Goal: Task Accomplishment & Management: Manage account settings

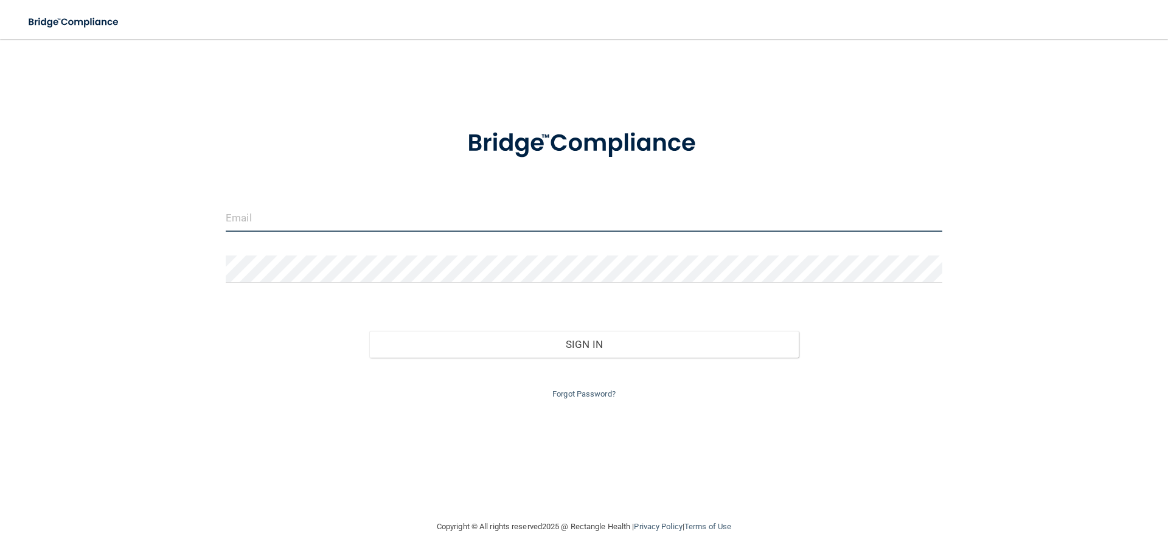
click at [341, 207] on input "email" at bounding box center [584, 217] width 717 height 27
type input "[PERSON_NAME][EMAIL_ADDRESS][DOMAIN_NAME]"
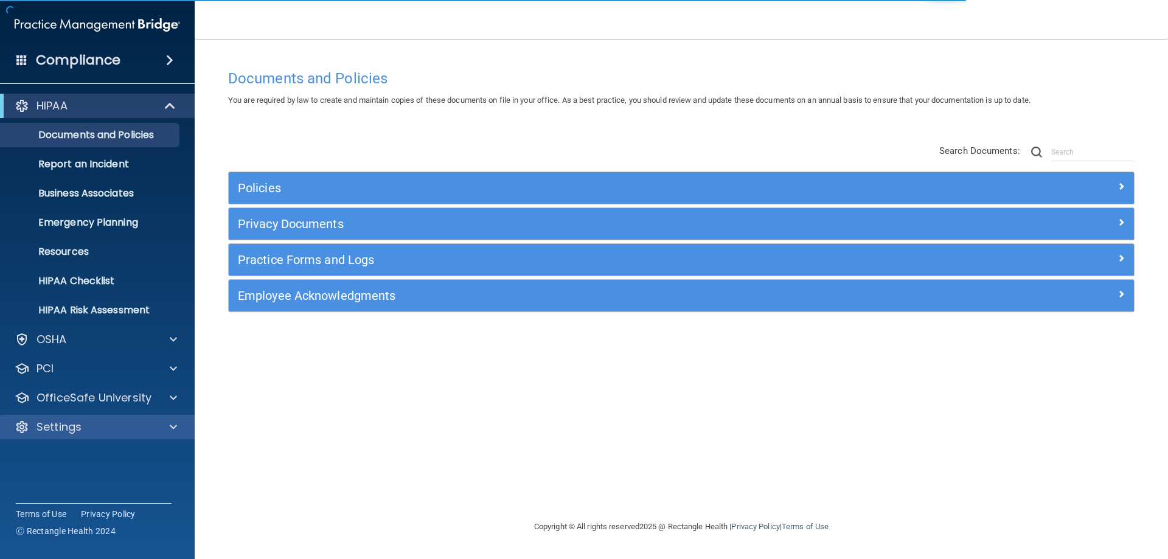
click at [176, 428] on span at bounding box center [173, 427] width 7 height 15
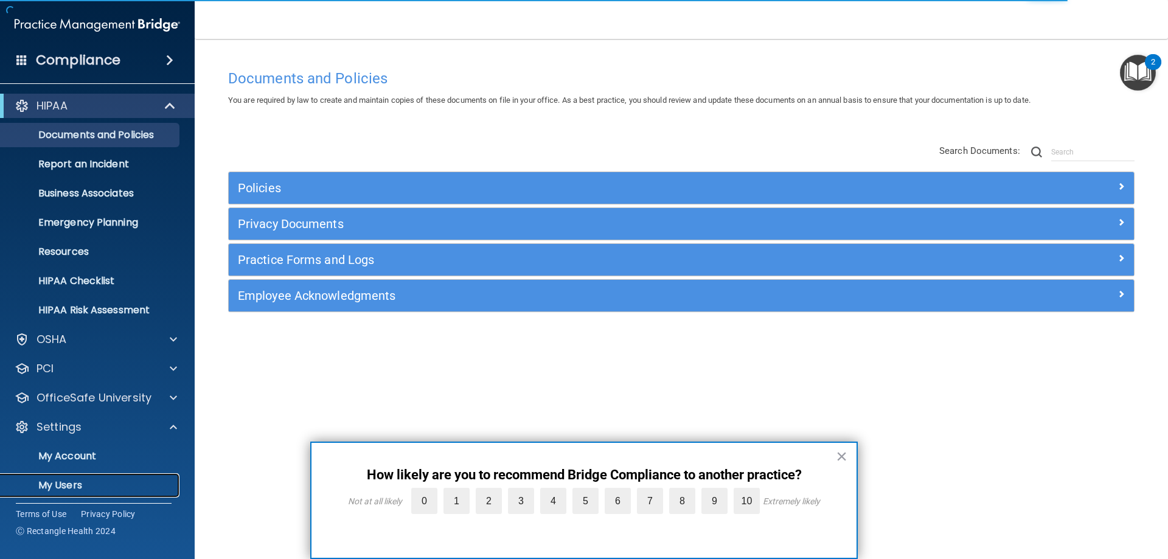
click at [71, 482] on p "My Users" at bounding box center [91, 485] width 166 height 12
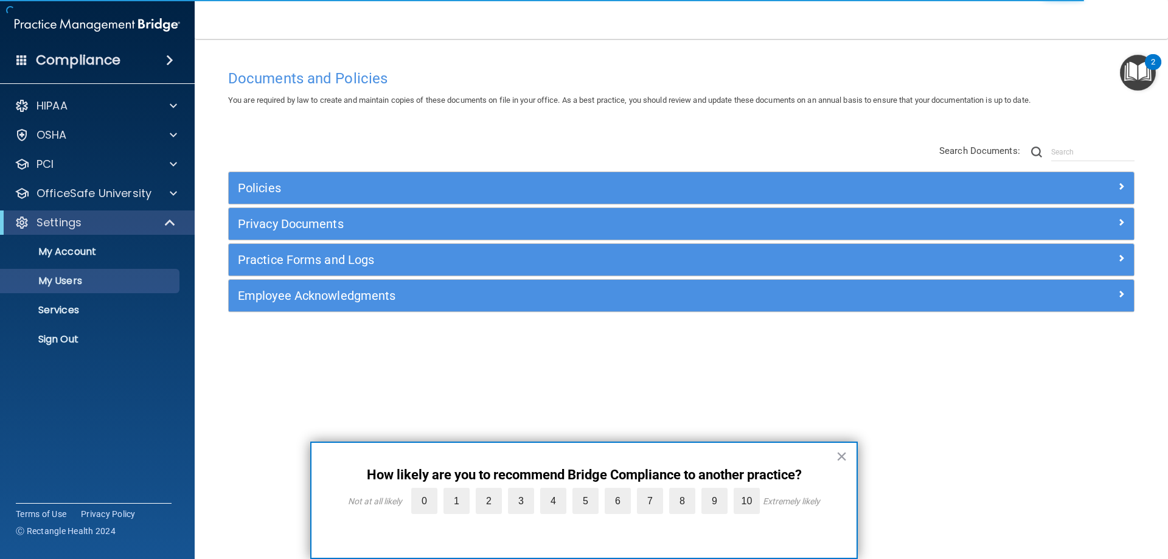
select select "20"
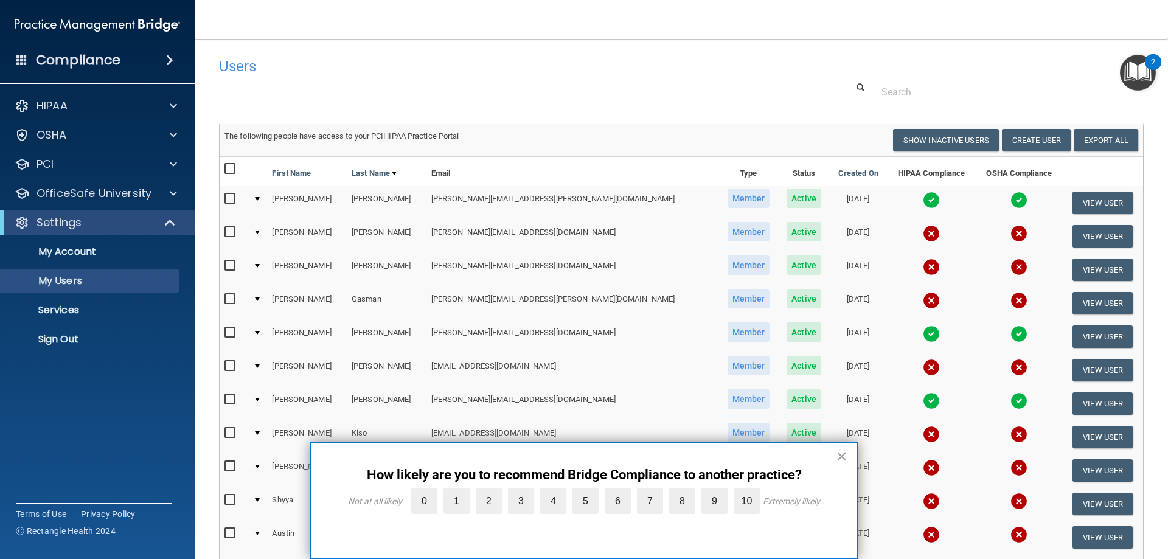
click at [842, 454] on button "×" at bounding box center [842, 456] width 12 height 19
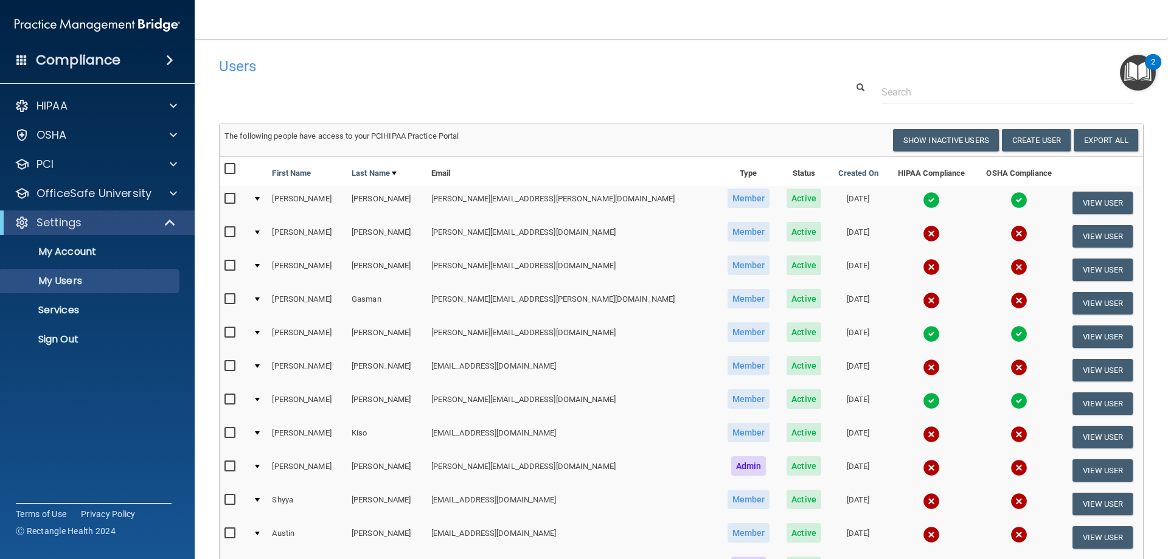
click at [179, 212] on div "HIPAA Documents and Policies Report an Incident Business Associates Emergency P…" at bounding box center [97, 225] width 195 height 273
click at [171, 221] on span at bounding box center [171, 222] width 10 height 15
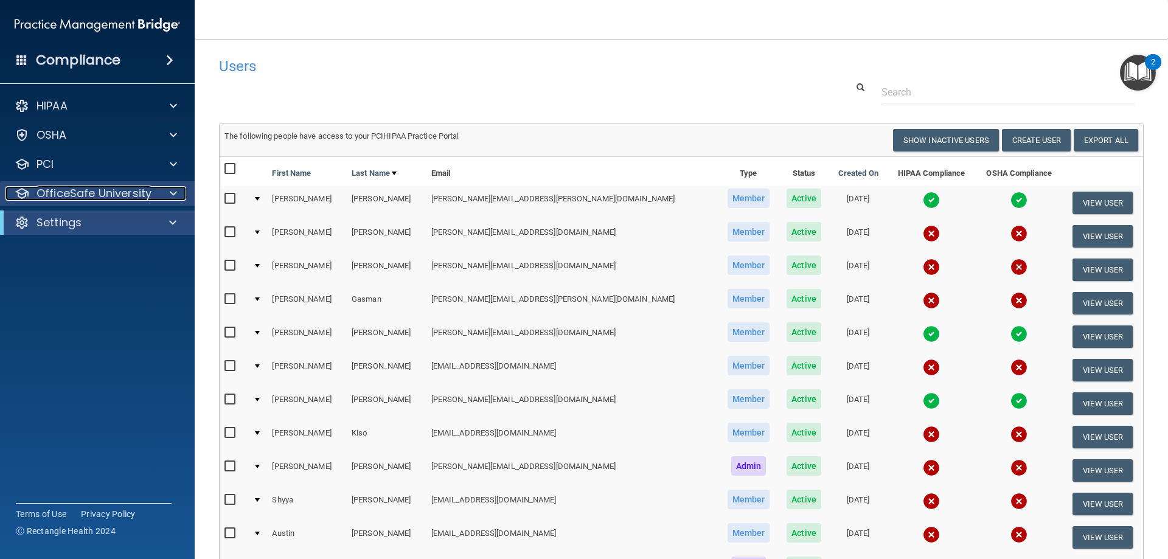
click at [178, 195] on div at bounding box center [171, 193] width 30 height 15
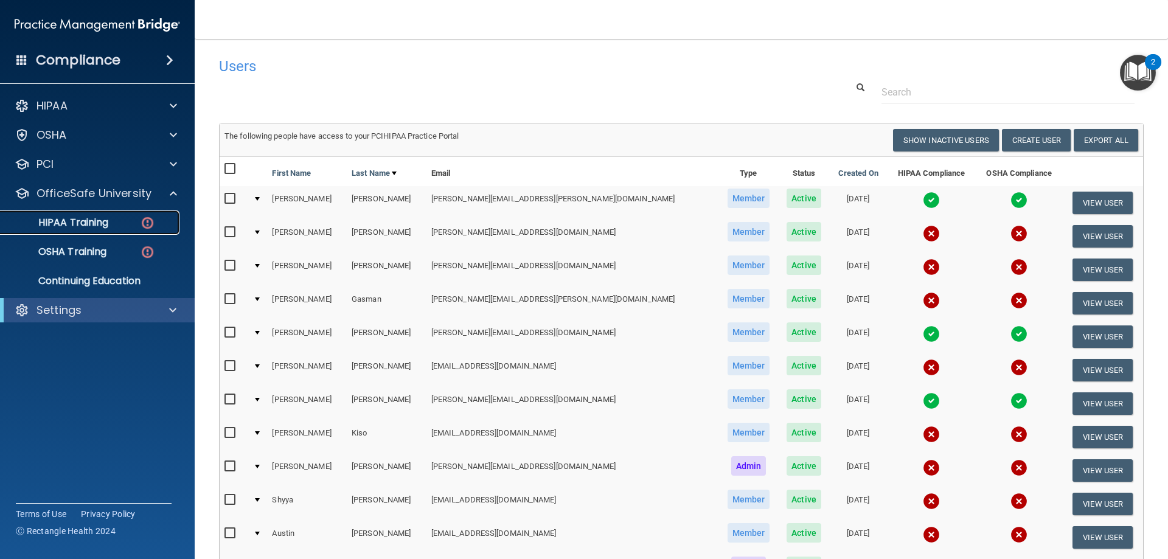
click at [148, 224] on img at bounding box center [147, 222] width 15 height 15
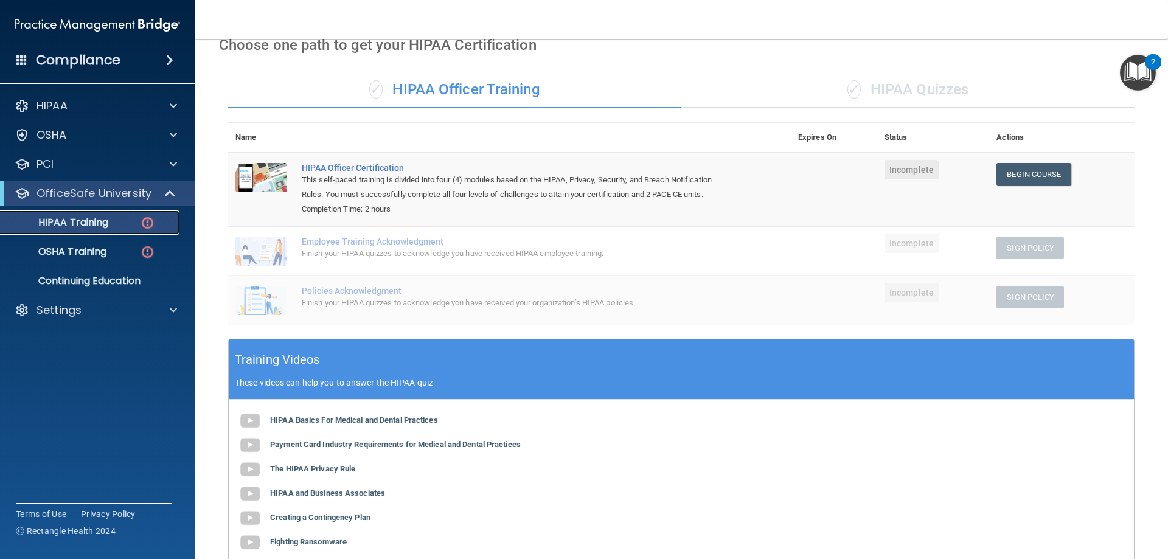
scroll to position [61, 0]
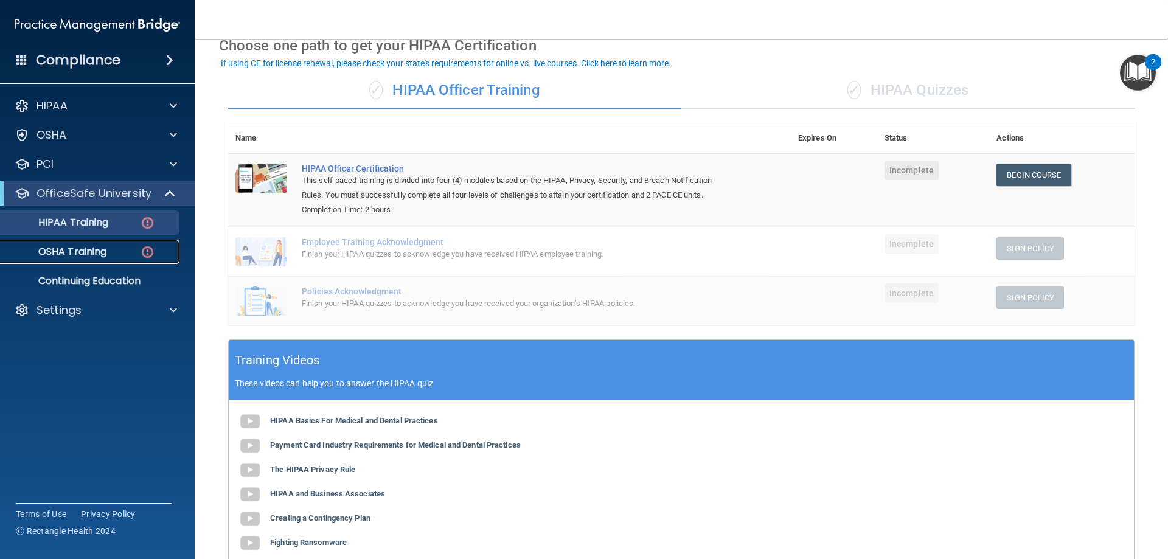
click at [147, 253] on img at bounding box center [147, 252] width 15 height 15
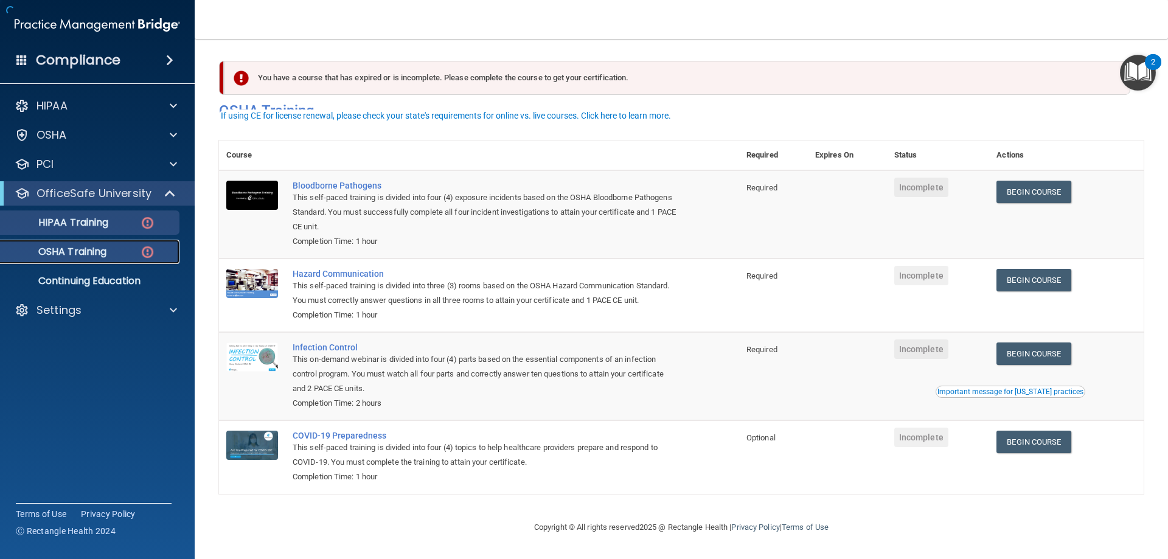
scroll to position [15, 0]
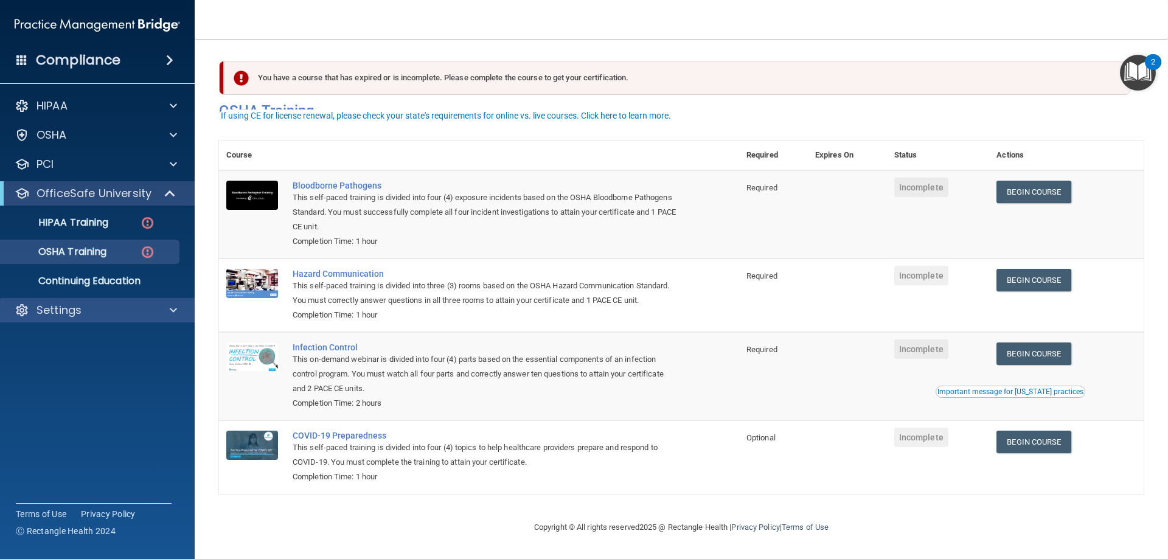
click at [113, 302] on div "Settings" at bounding box center [97, 310] width 195 height 24
click at [175, 310] on span at bounding box center [173, 310] width 7 height 15
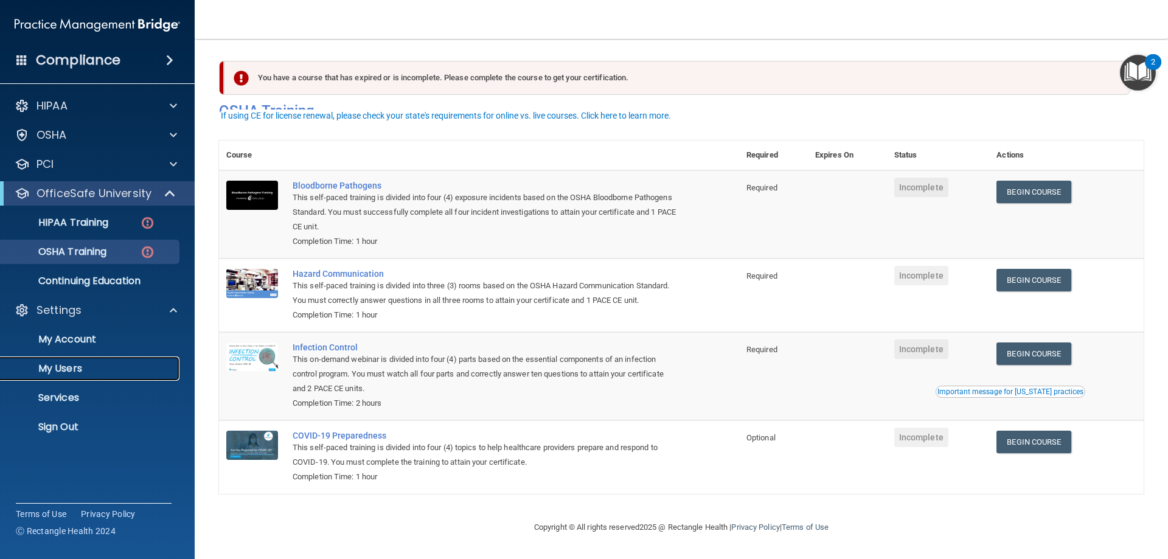
click at [68, 374] on p "My Users" at bounding box center [91, 369] width 166 height 12
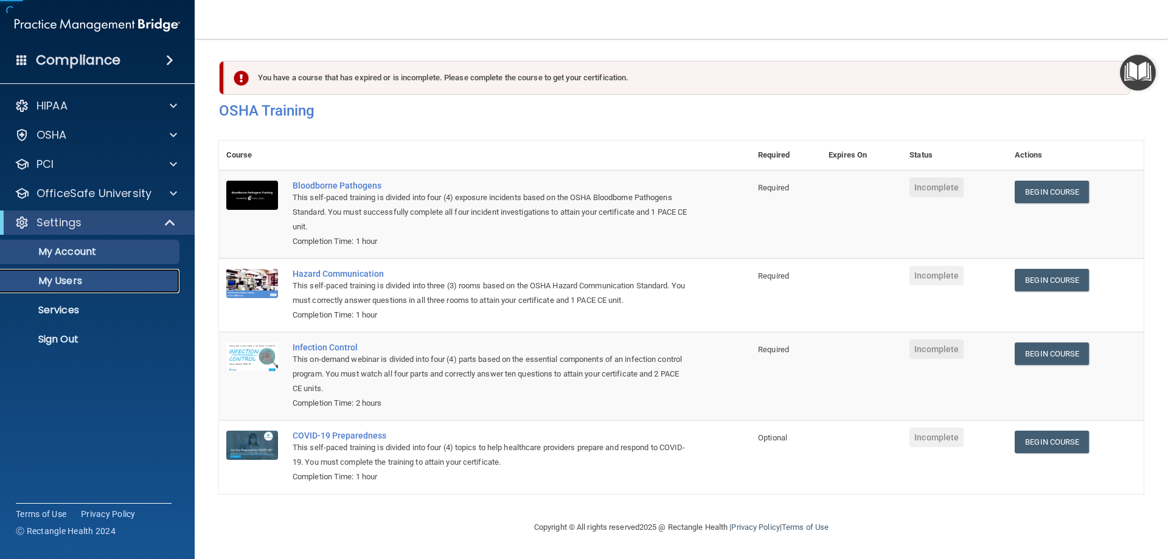
scroll to position [1, 0]
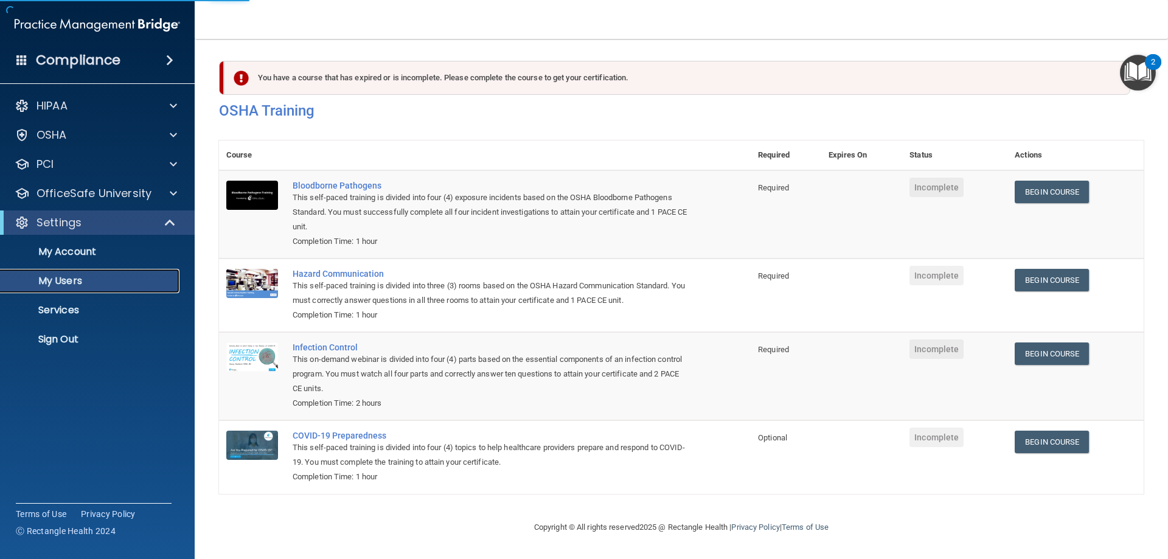
select select "20"
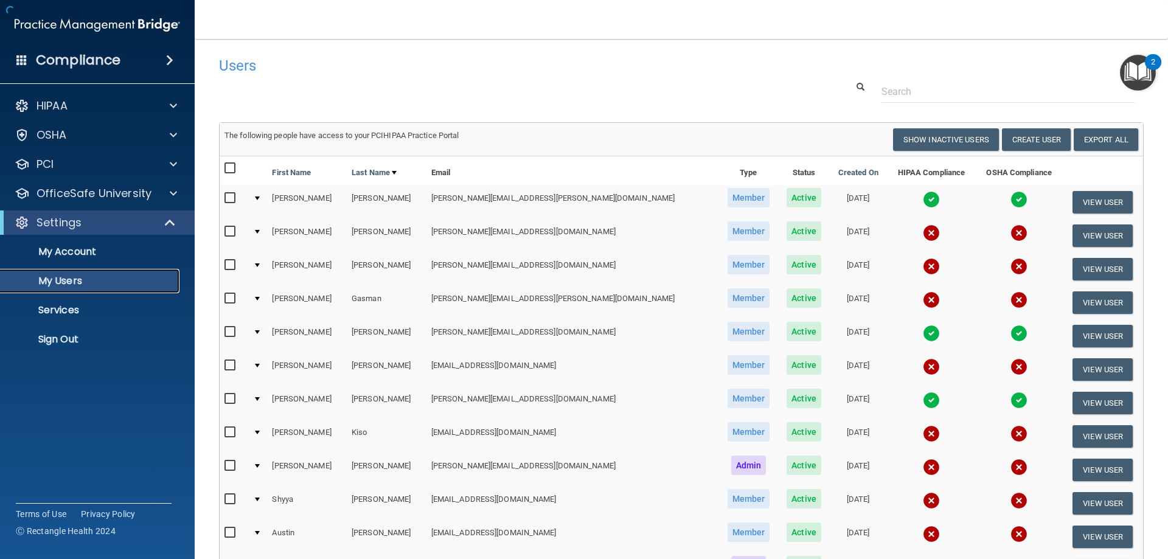
scroll to position [214, 0]
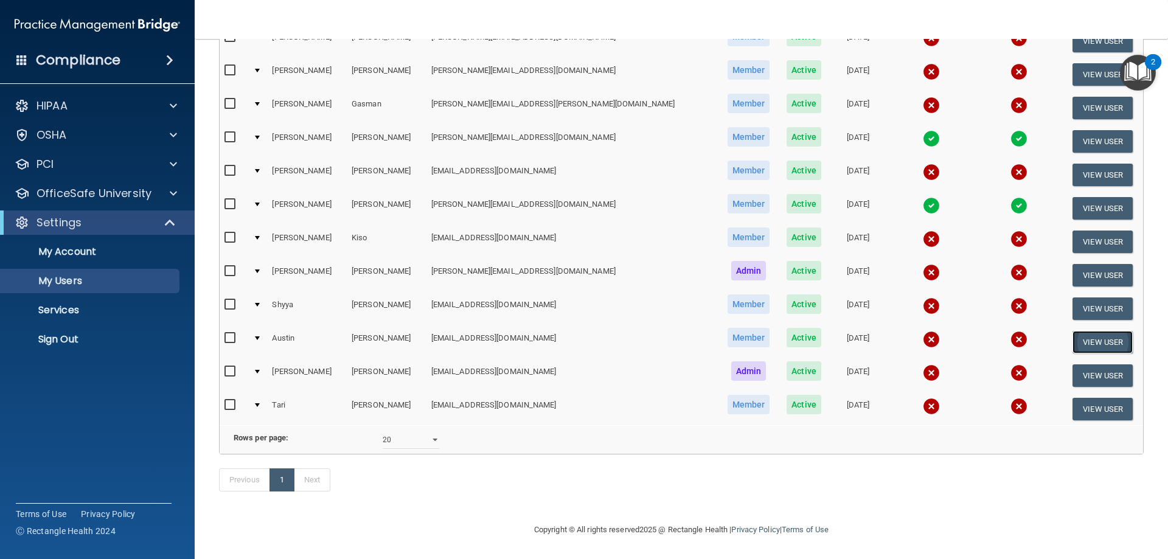
click at [1100, 331] on button "View User" at bounding box center [1103, 342] width 60 height 23
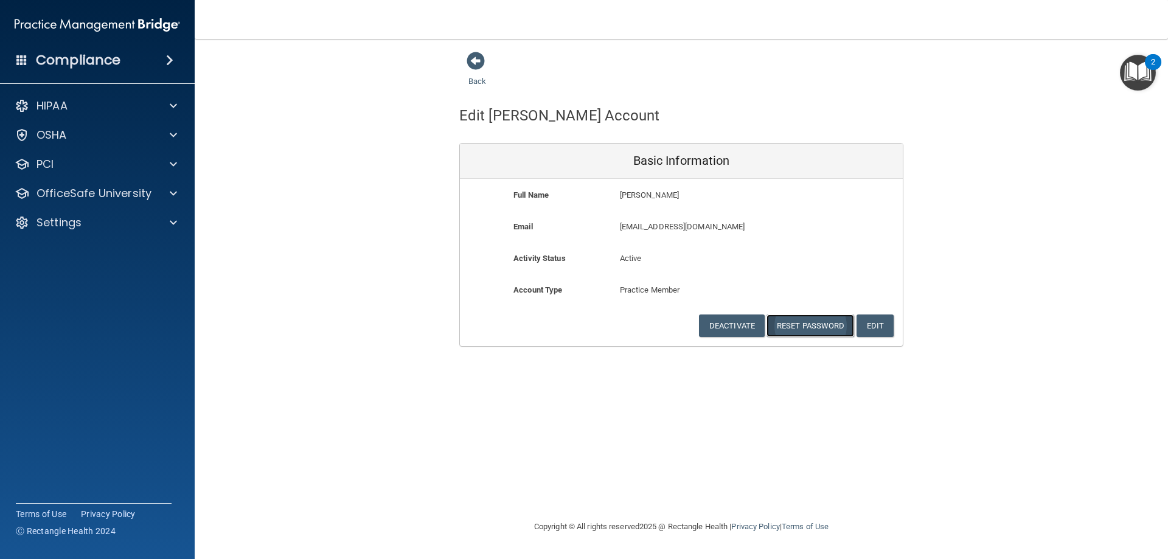
click at [830, 323] on button "Reset Password" at bounding box center [811, 326] width 88 height 23
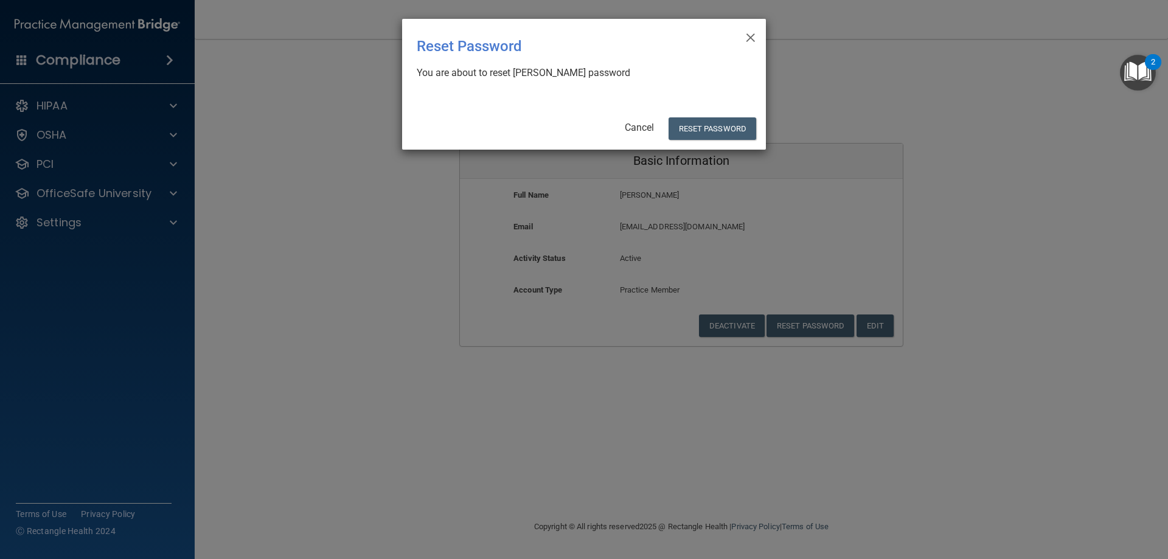
click at [645, 120] on div "Cancel Reset Password" at bounding box center [582, 128] width 349 height 23
click at [642, 127] on link "Cancel" at bounding box center [639, 128] width 29 height 12
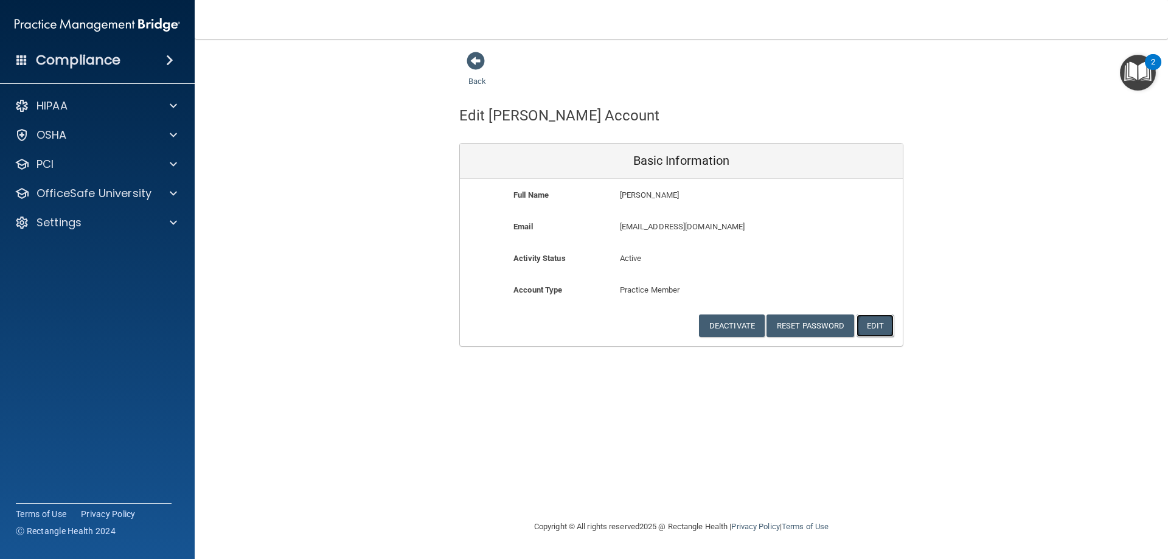
click at [863, 322] on button "Edit" at bounding box center [875, 326] width 37 height 23
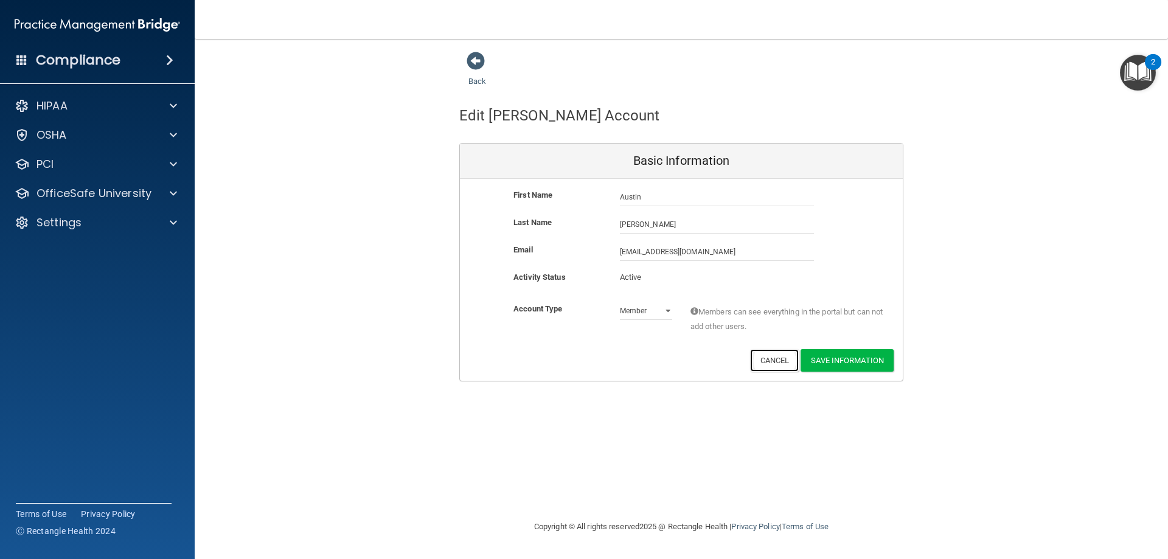
click at [771, 363] on button "Cancel" at bounding box center [774, 360] width 49 height 23
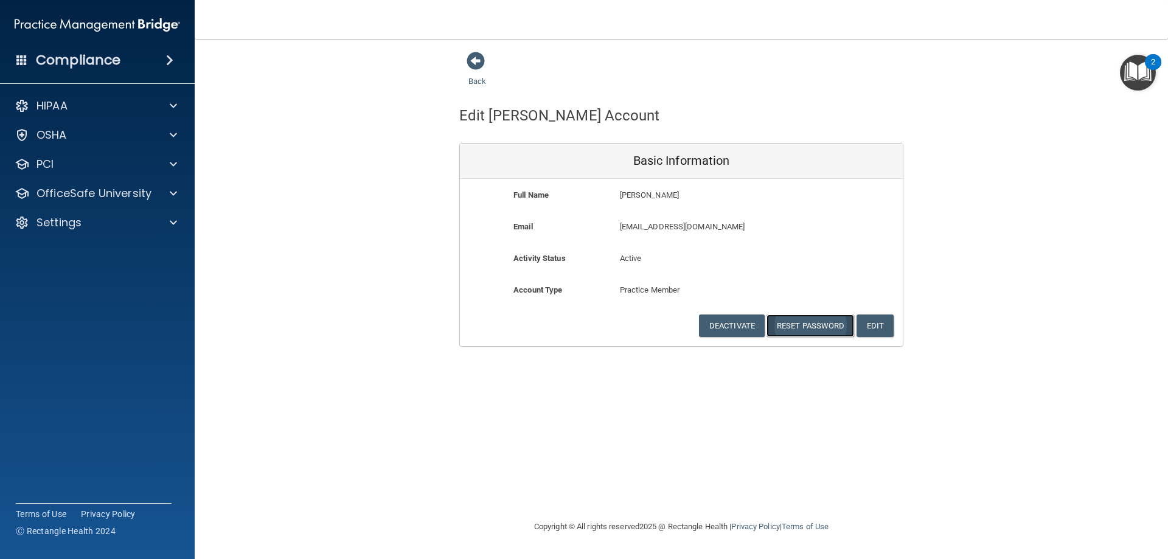
click at [783, 331] on button "Reset Password" at bounding box center [811, 326] width 88 height 23
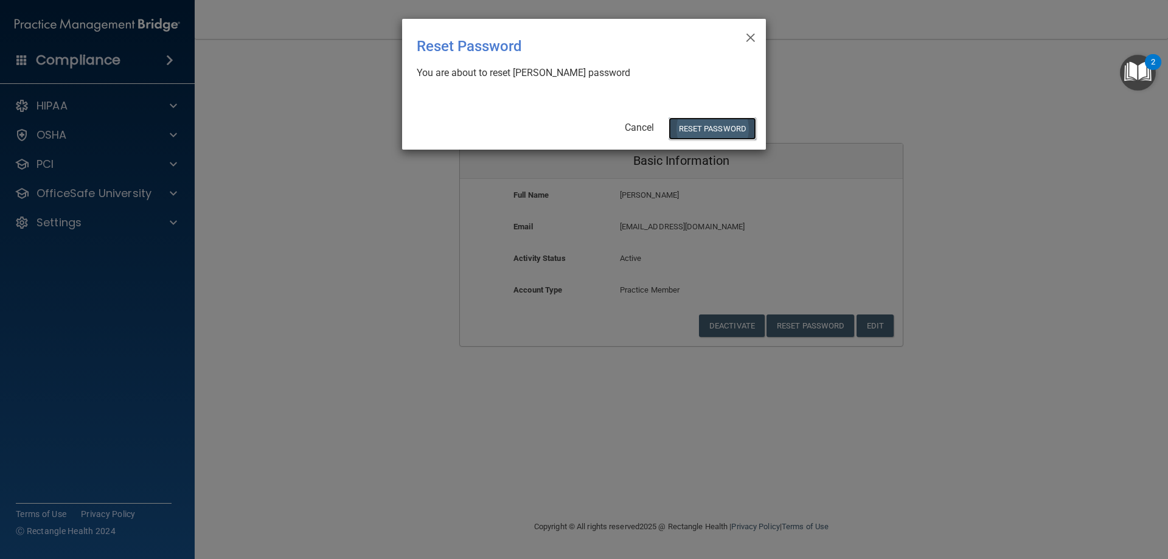
click at [706, 121] on button "Reset Password" at bounding box center [713, 128] width 88 height 23
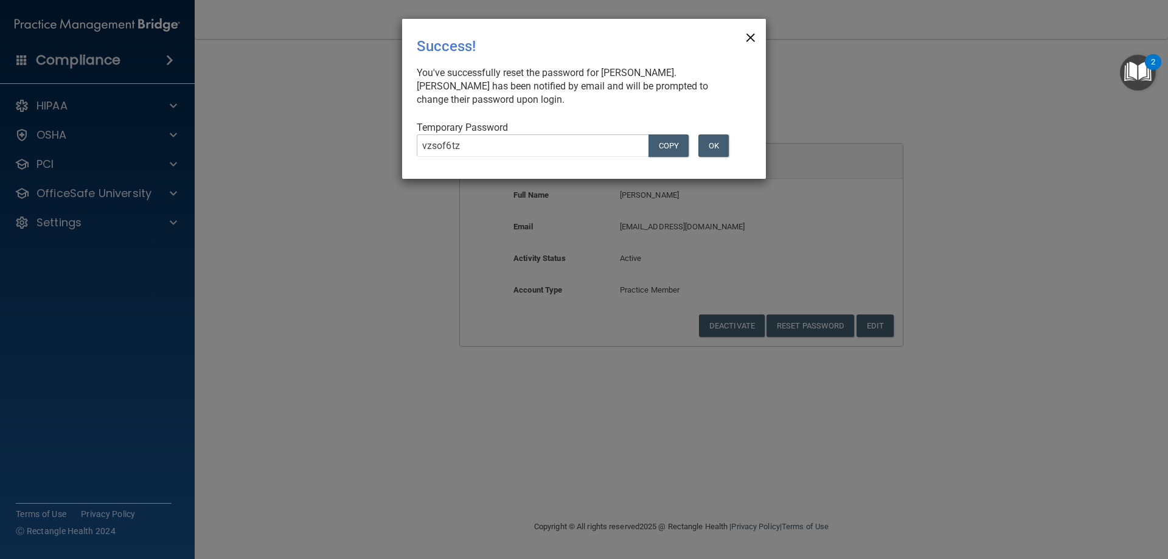
click at [753, 40] on span "×" at bounding box center [750, 36] width 11 height 24
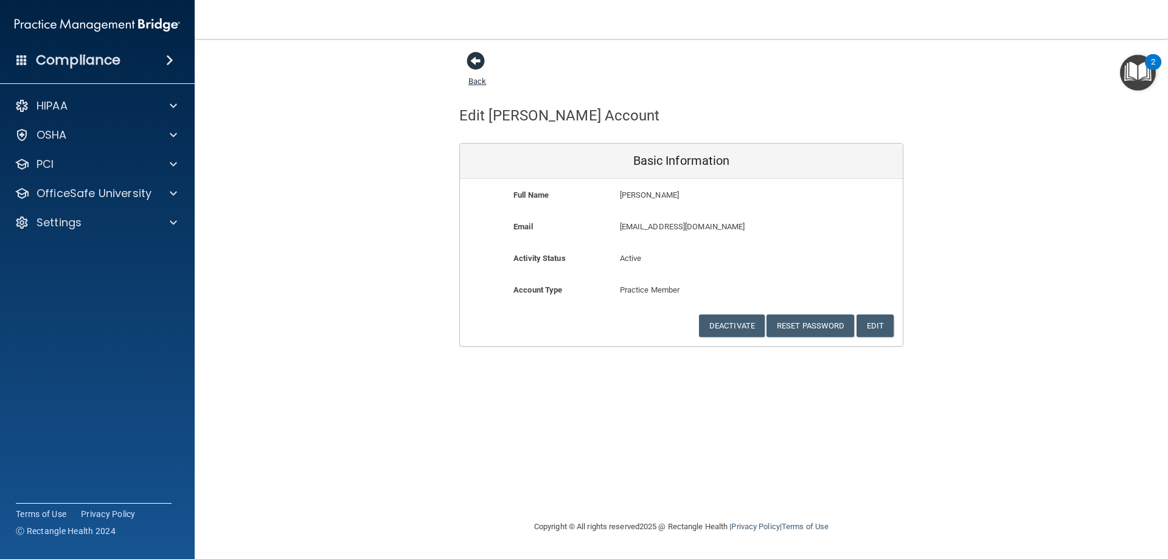
click at [471, 67] on span at bounding box center [476, 61] width 18 height 18
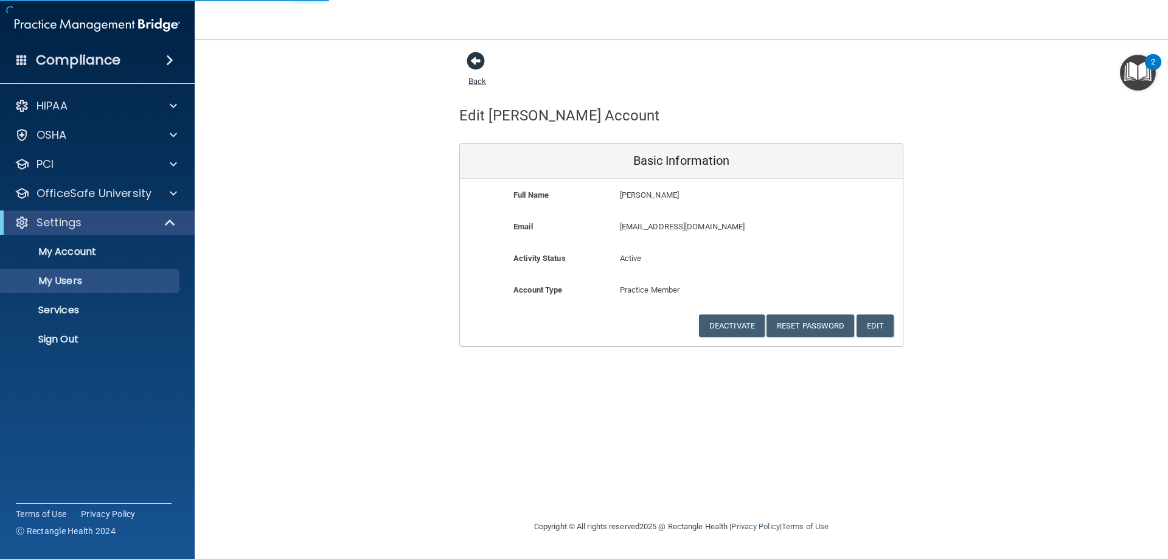
select select "20"
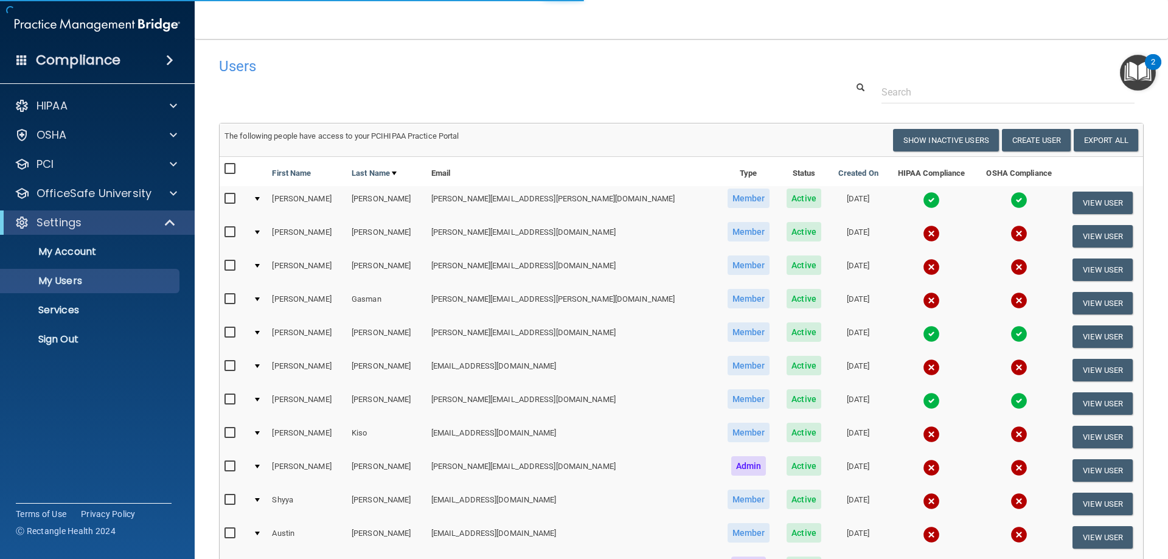
click at [476, 64] on h4 "Users" at bounding box center [485, 66] width 532 height 16
click at [166, 226] on span at bounding box center [171, 222] width 10 height 15
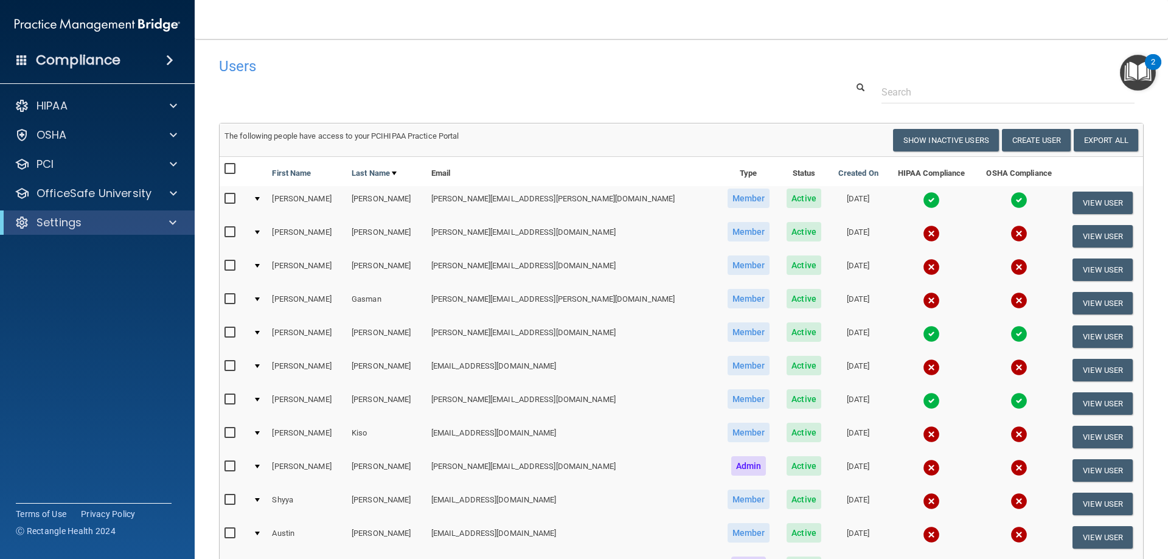
click at [166, 60] on span at bounding box center [169, 60] width 7 height 15
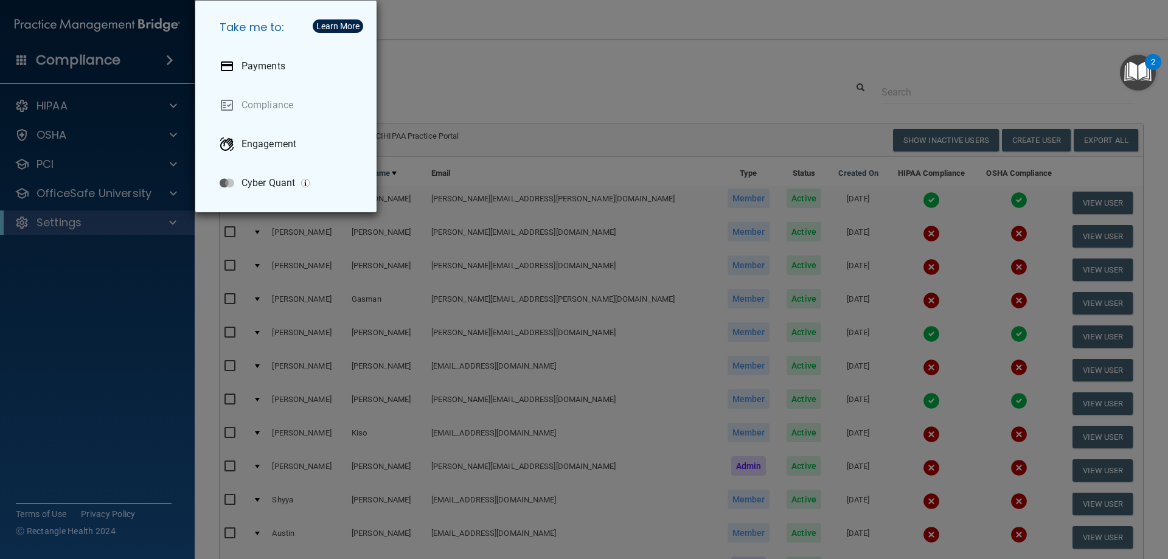
click at [82, 63] on div "Take me to: Payments Compliance Engagement Cyber Quant" at bounding box center [584, 279] width 1168 height 559
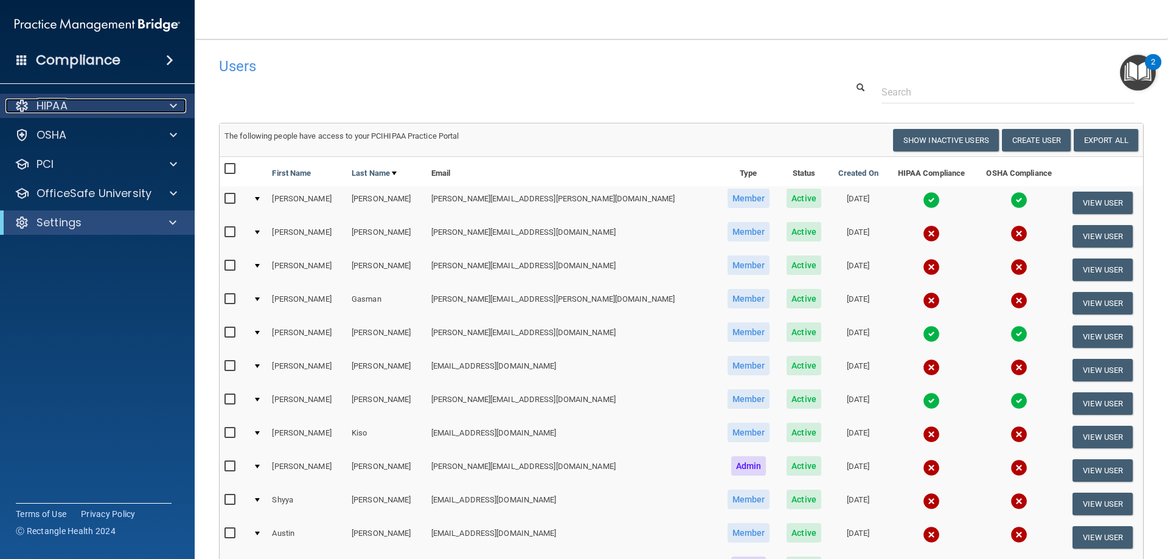
click at [54, 110] on p "HIPAA" at bounding box center [52, 106] width 31 height 15
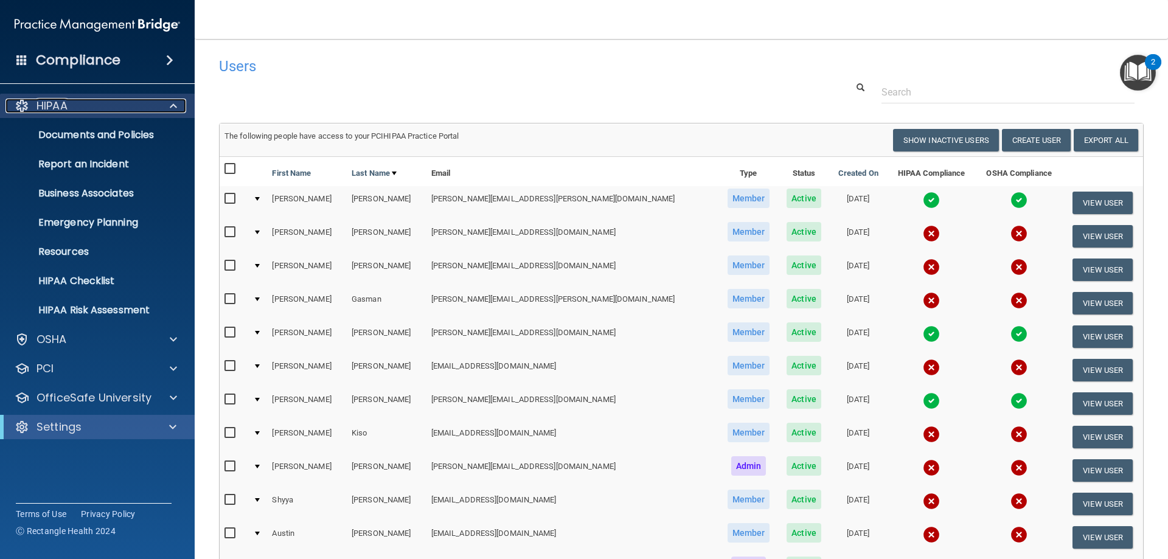
click at [52, 108] on p "HIPAA" at bounding box center [52, 106] width 31 height 15
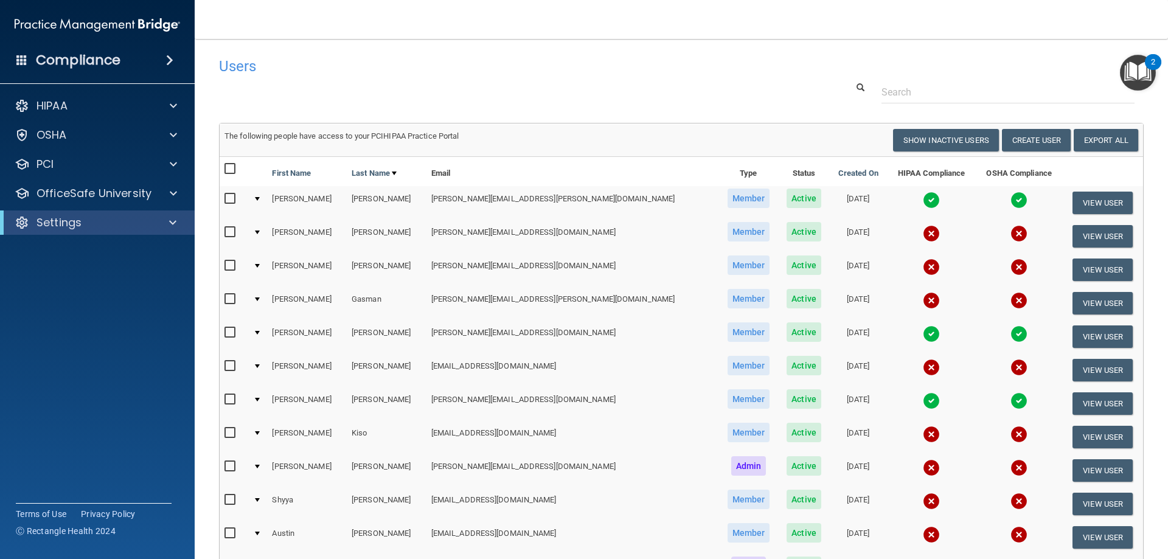
click at [51, 66] on h4 "Compliance" at bounding box center [78, 60] width 85 height 17
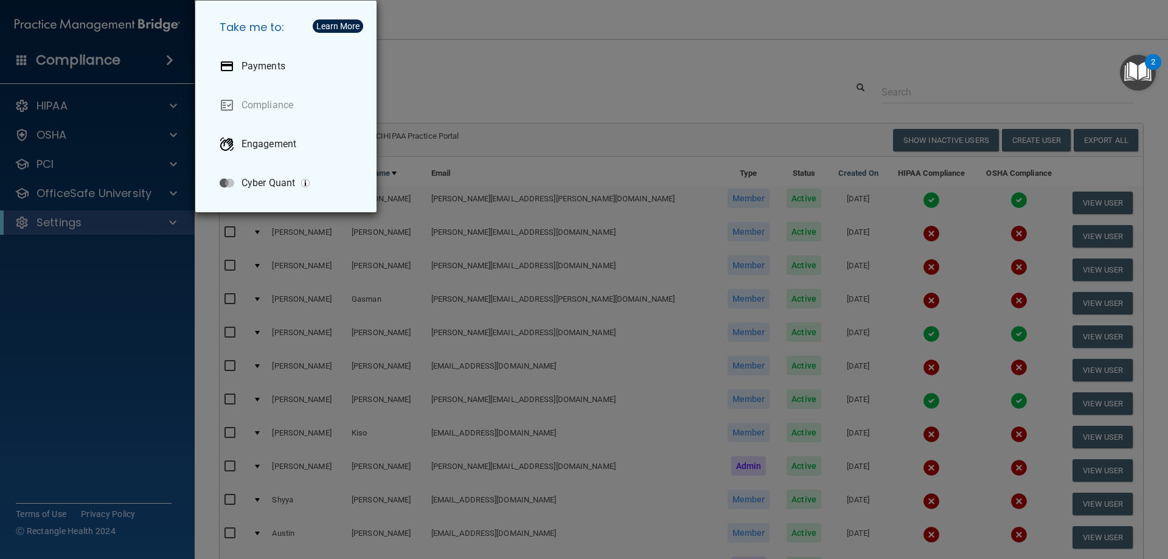
click at [27, 57] on div "Take me to: Payments Compliance Engagement Cyber Quant" at bounding box center [584, 279] width 1168 height 559
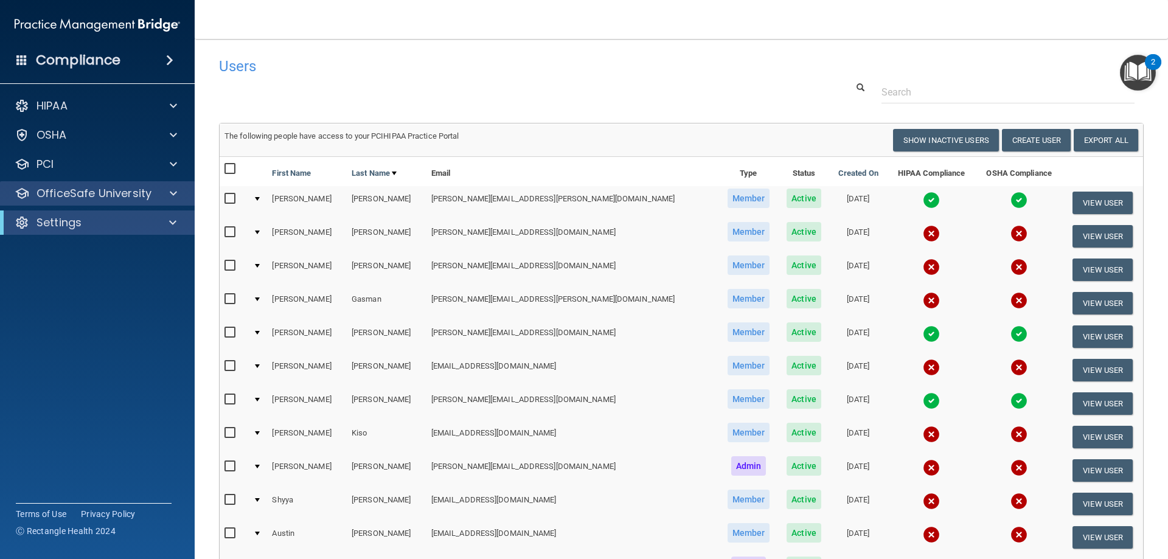
click at [100, 201] on div "OfficeSafe University" at bounding box center [97, 193] width 195 height 24
click at [181, 195] on div at bounding box center [171, 193] width 30 height 15
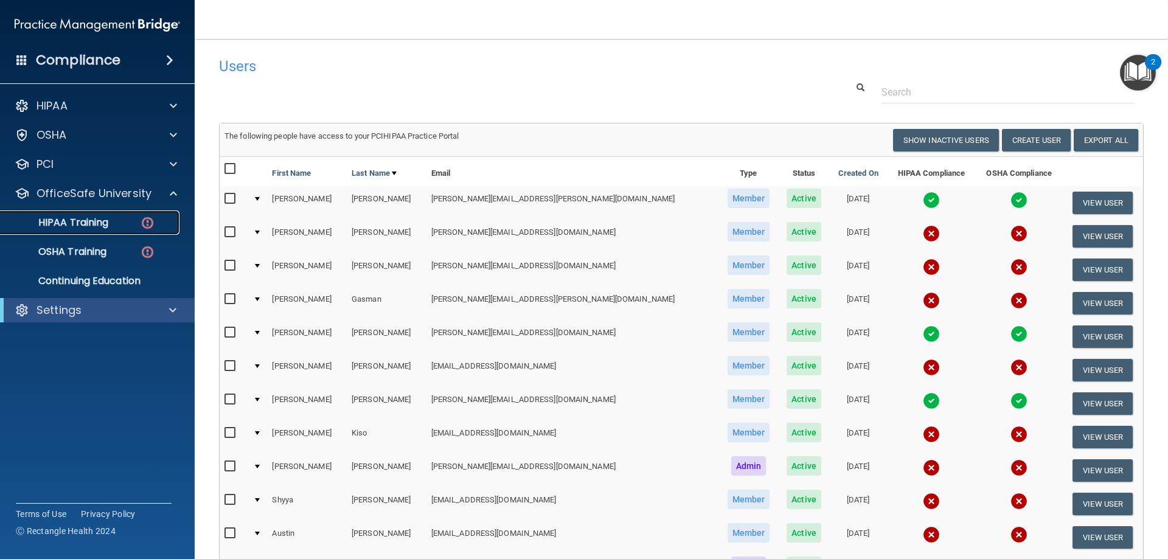
click at [151, 226] on img at bounding box center [147, 222] width 15 height 15
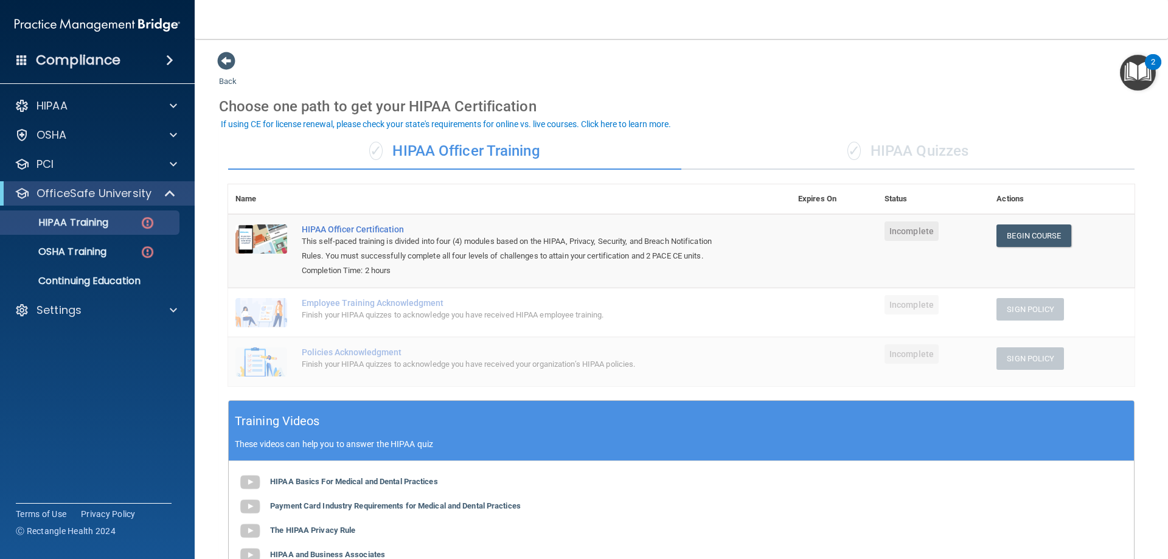
click at [902, 151] on div "✓ HIPAA Quizzes" at bounding box center [907, 151] width 453 height 37
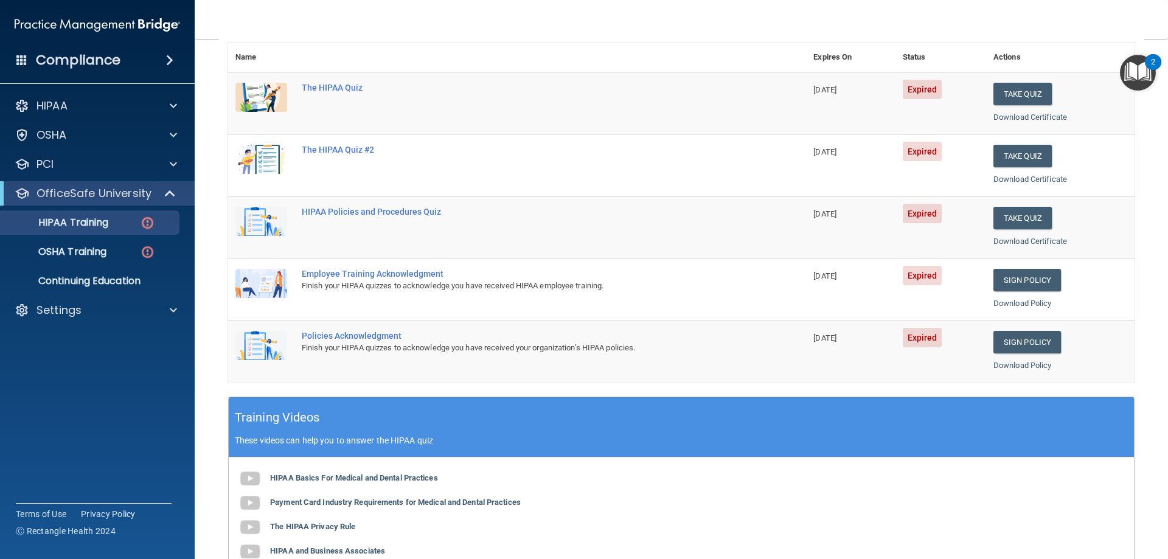
scroll to position [61, 0]
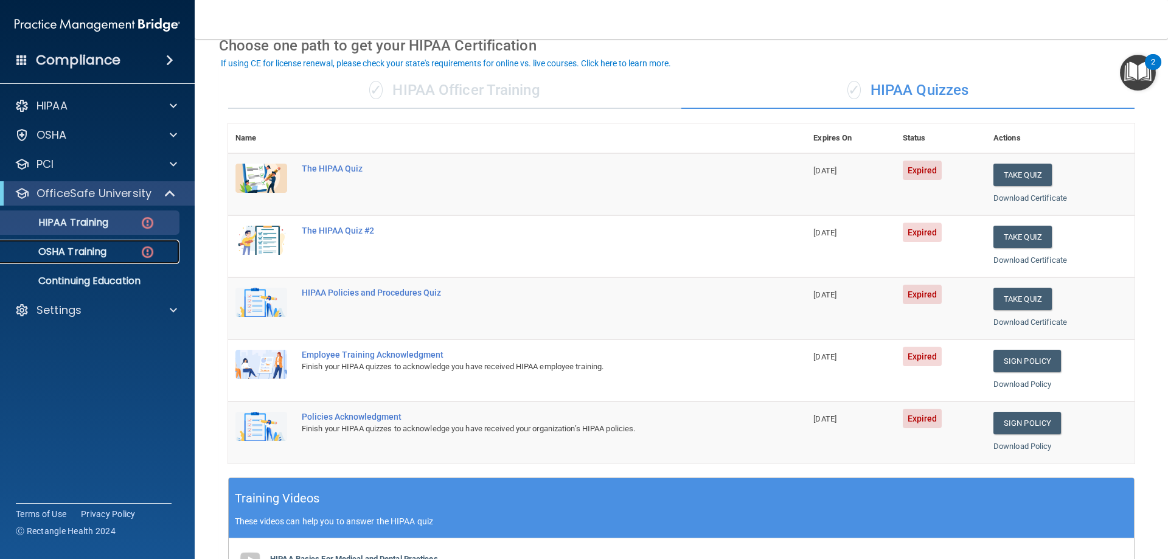
click at [141, 253] on img at bounding box center [147, 252] width 15 height 15
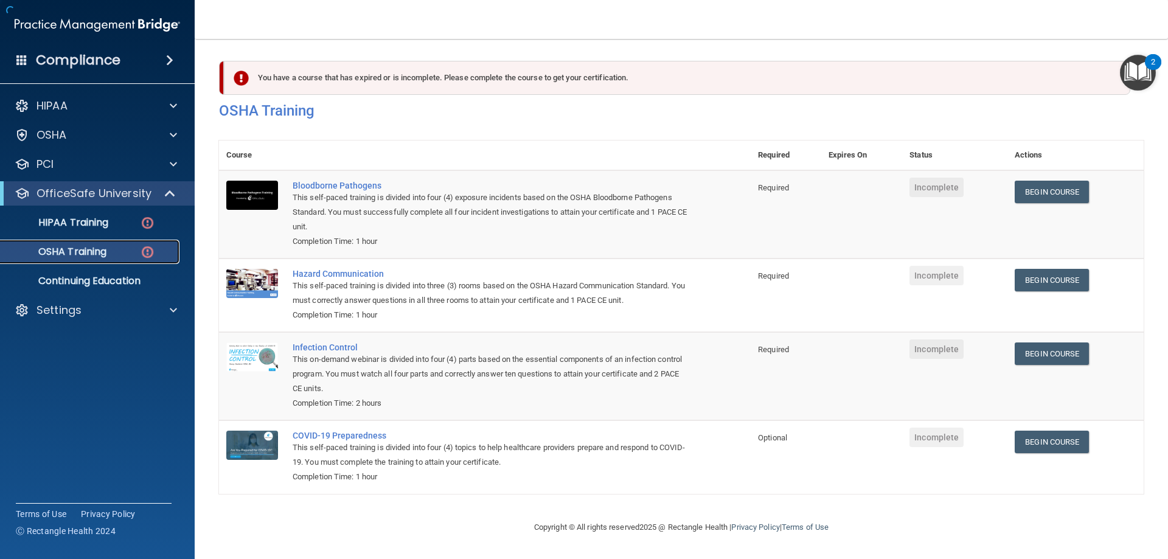
scroll to position [15, 0]
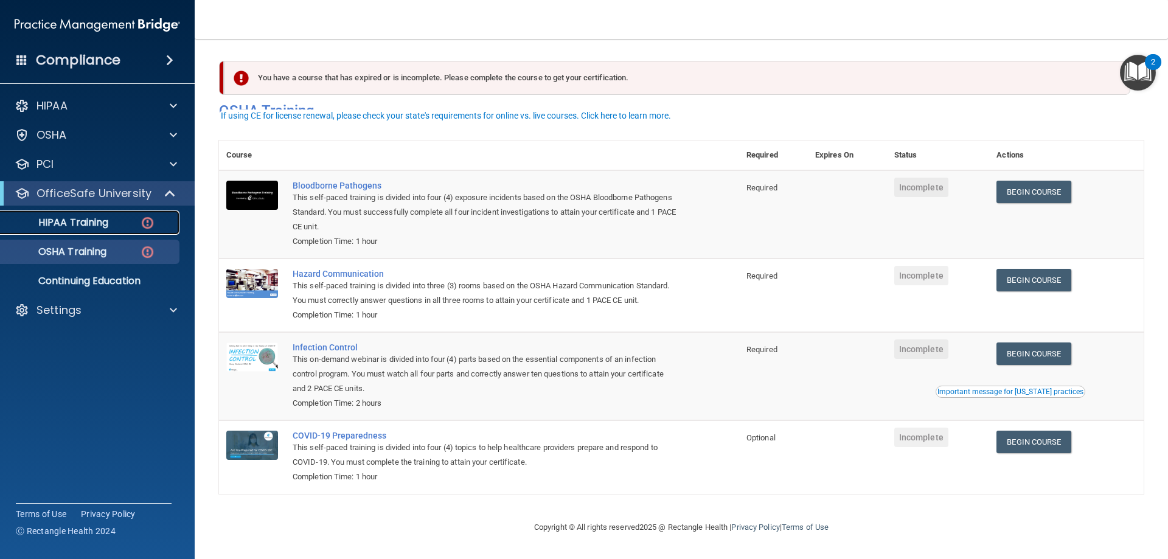
click at [139, 222] on div "HIPAA Training" at bounding box center [91, 223] width 166 height 12
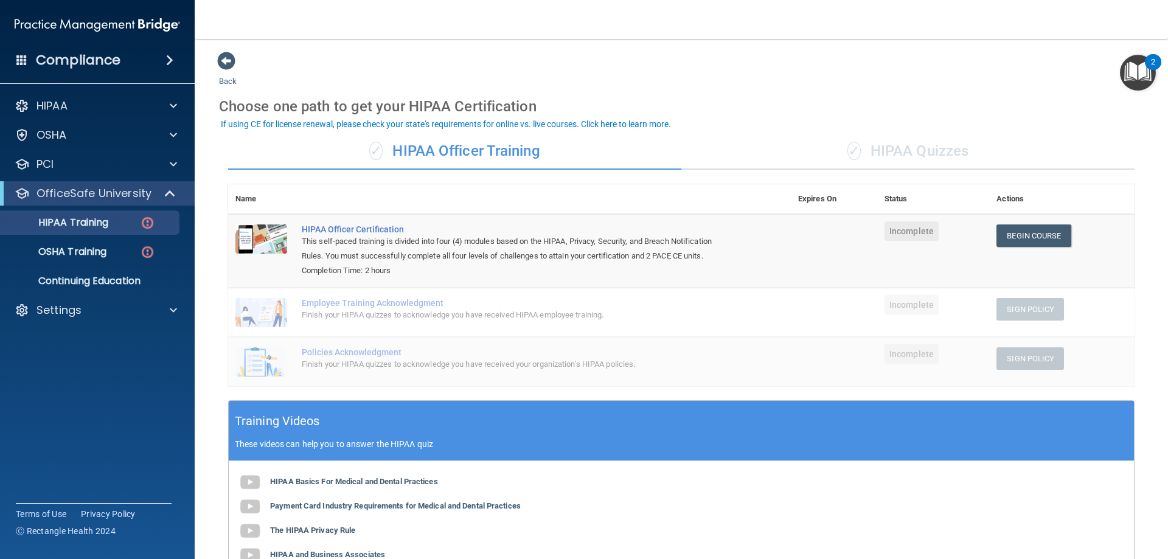
click at [904, 154] on div "✓ HIPAA Quizzes" at bounding box center [907, 151] width 453 height 37
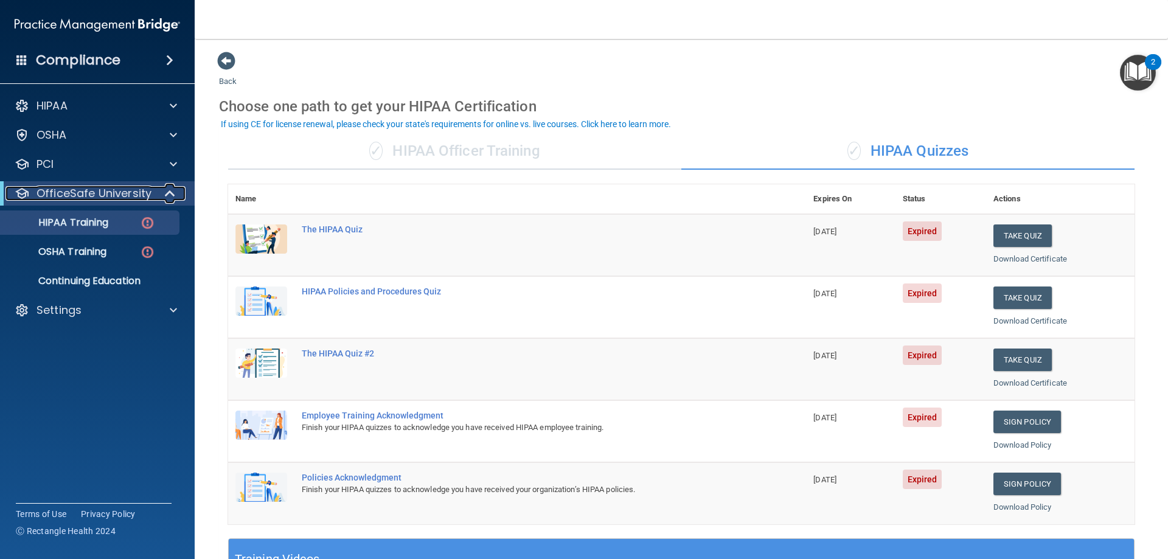
click at [174, 189] on span at bounding box center [171, 193] width 10 height 15
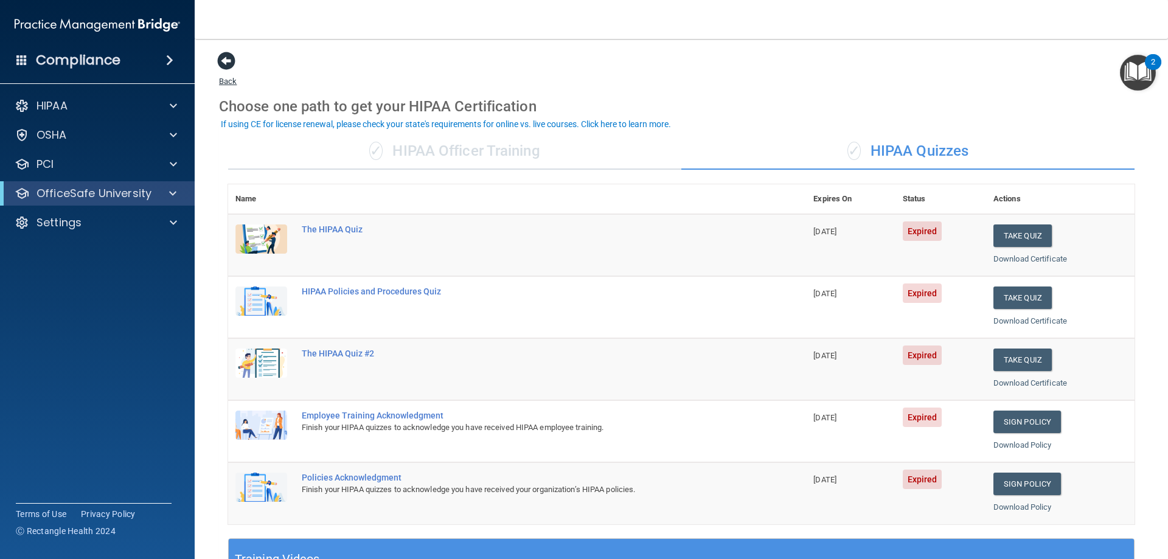
click at [228, 65] on span at bounding box center [226, 61] width 18 height 18
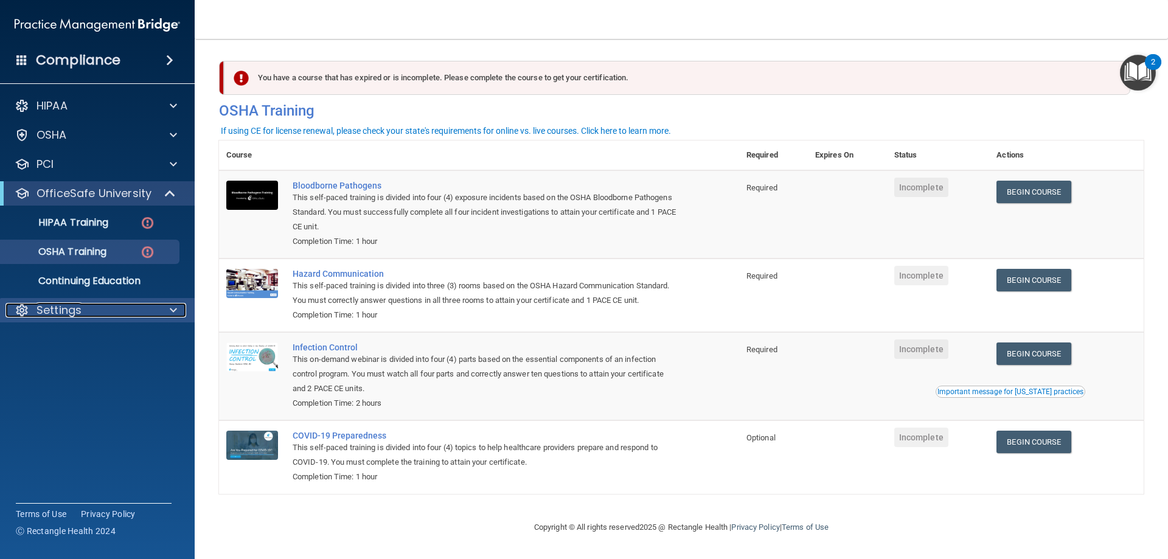
click at [170, 309] on span at bounding box center [173, 310] width 7 height 15
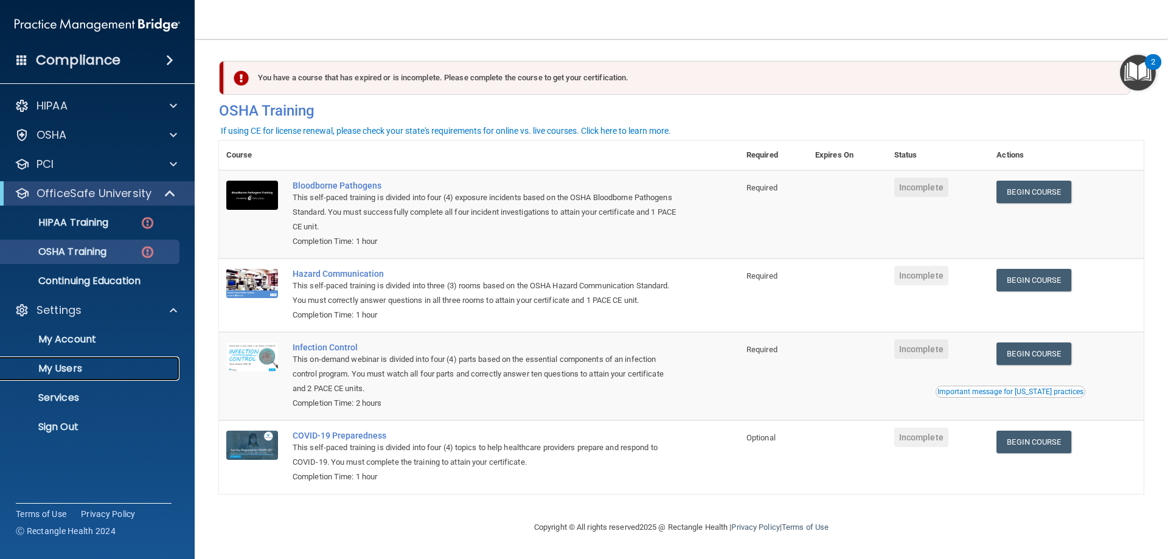
click at [75, 367] on p "My Users" at bounding box center [91, 369] width 166 height 12
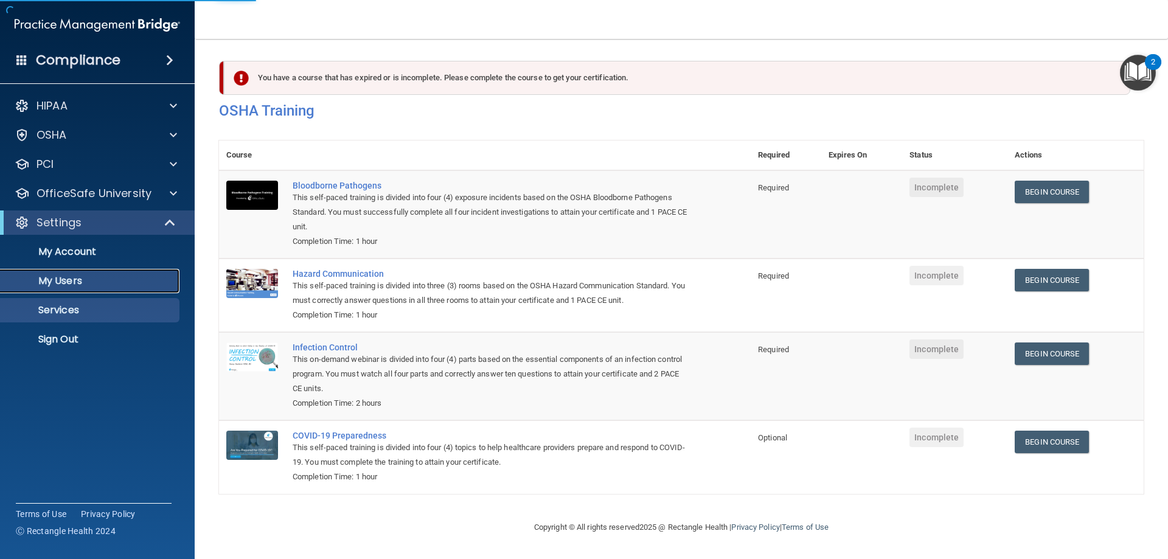
select select "20"
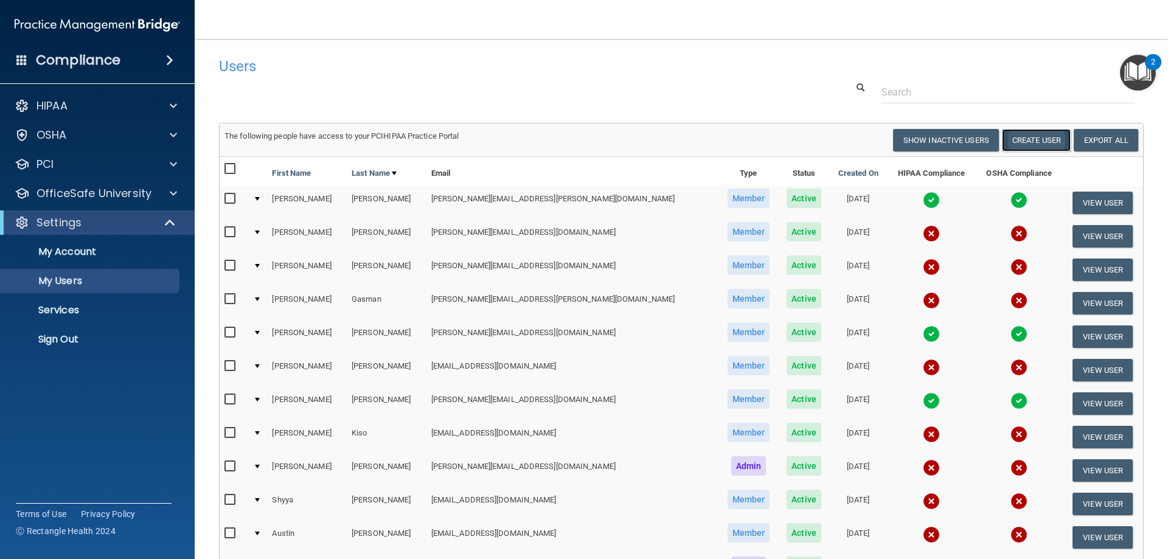
click at [1040, 138] on button "Create User" at bounding box center [1036, 140] width 69 height 23
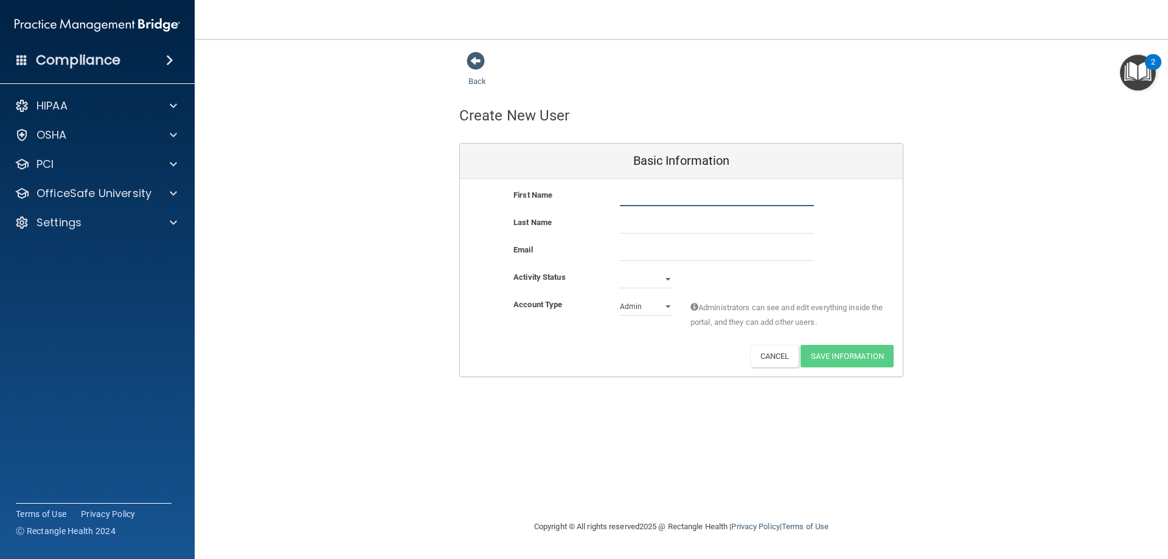
click at [669, 198] on input "text" at bounding box center [717, 197] width 194 height 18
type input "[PERSON_NAME]"
type input "Merrell"
click at [566, 267] on div "Email" at bounding box center [681, 256] width 443 height 27
click at [630, 255] on input "email" at bounding box center [717, 252] width 194 height 18
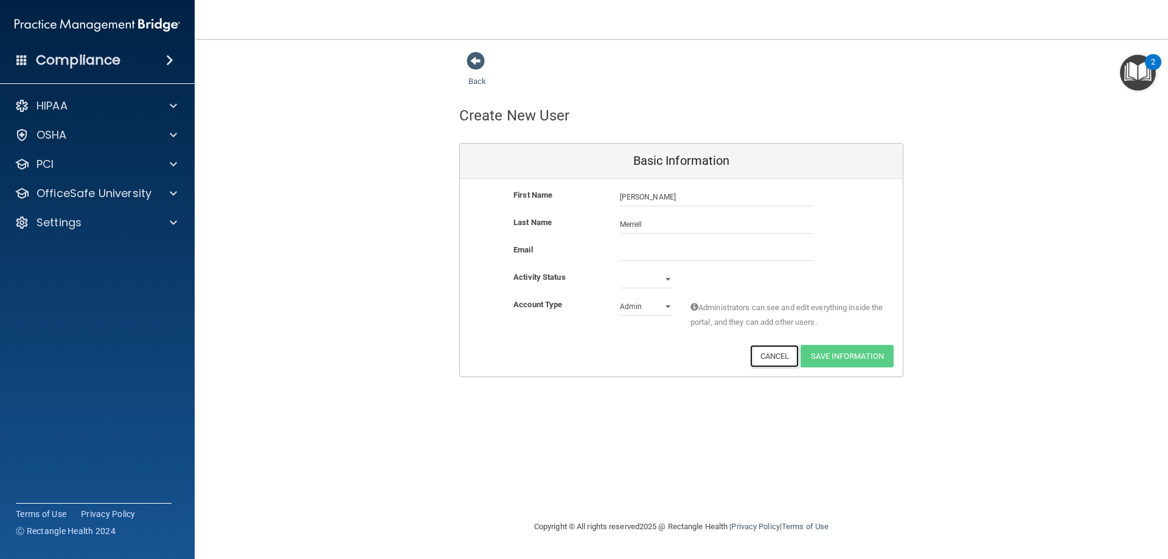
click at [768, 355] on button "Cancel" at bounding box center [774, 356] width 49 height 23
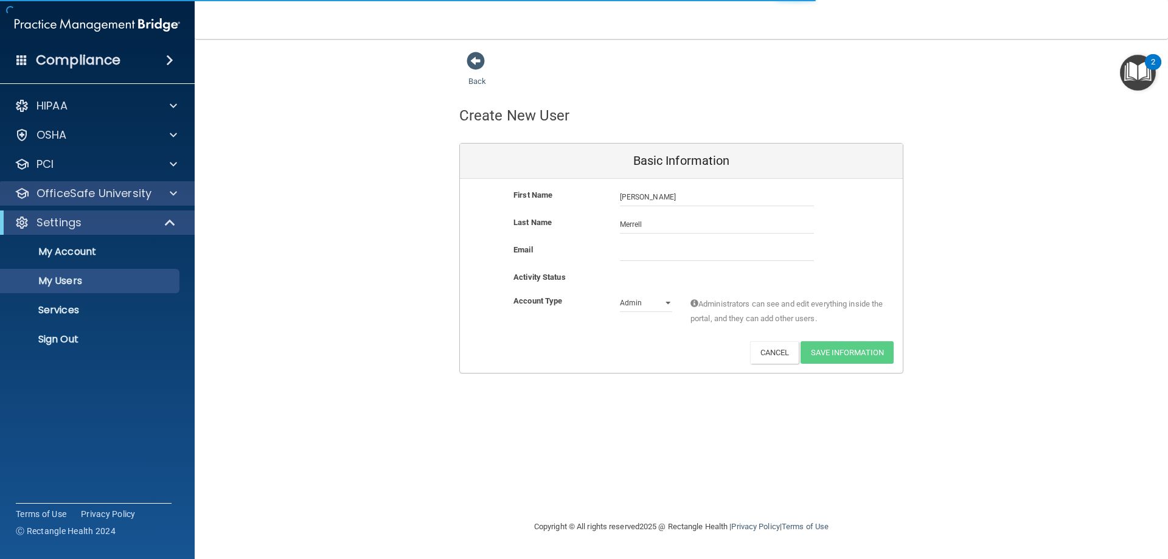
select select "20"
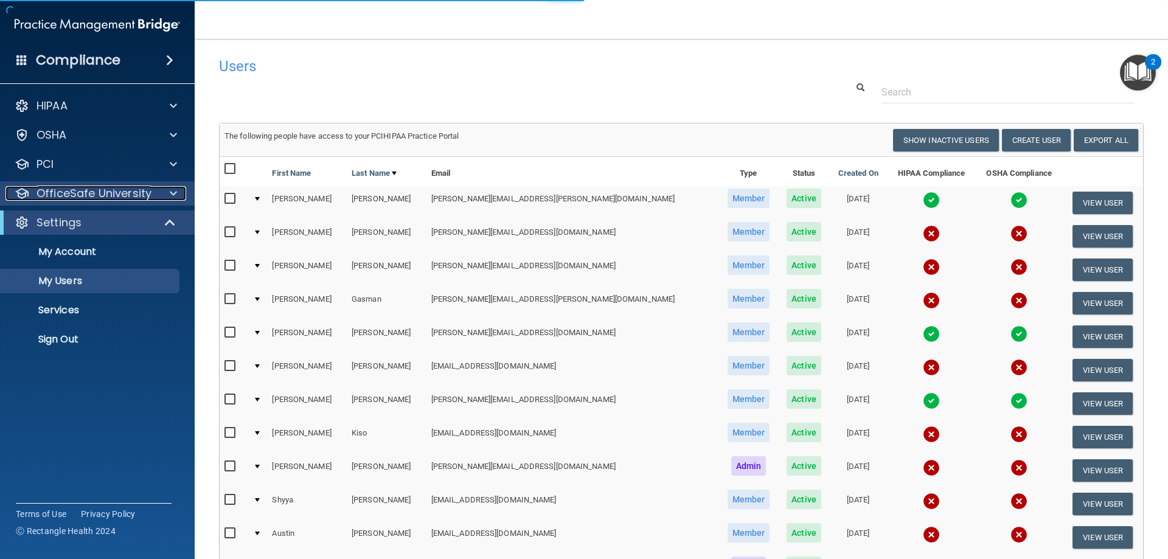
click at [169, 187] on div at bounding box center [171, 193] width 30 height 15
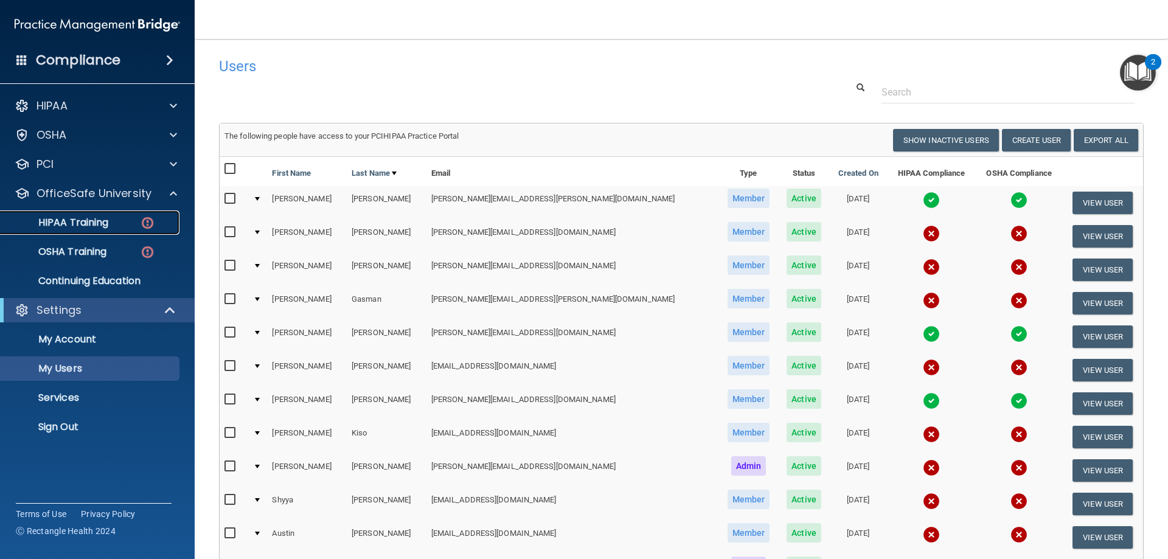
click at [148, 224] on img at bounding box center [147, 222] width 15 height 15
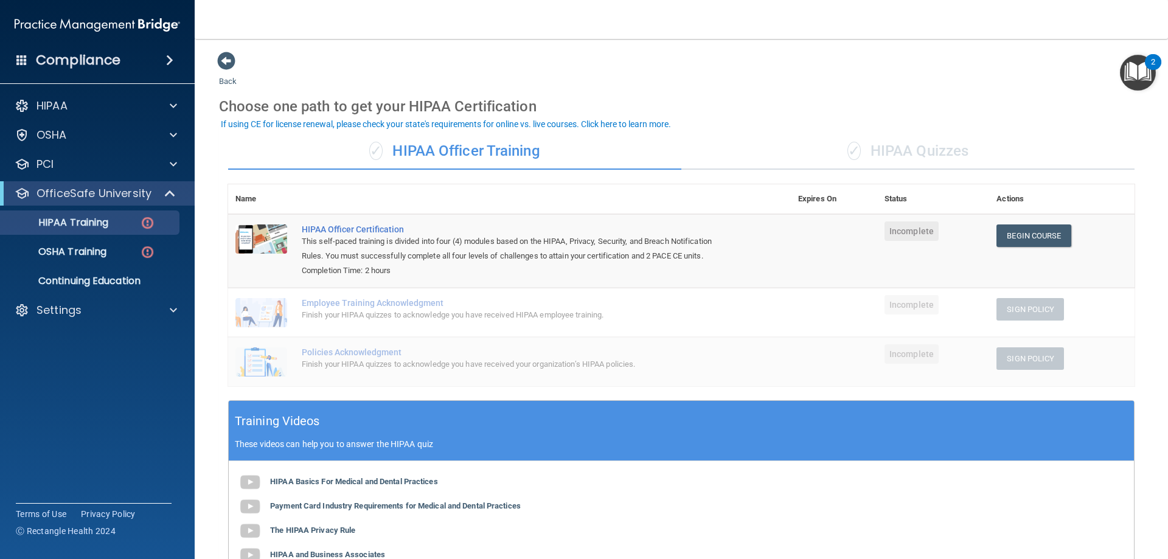
click at [881, 150] on div "✓ HIPAA Quizzes" at bounding box center [907, 151] width 453 height 37
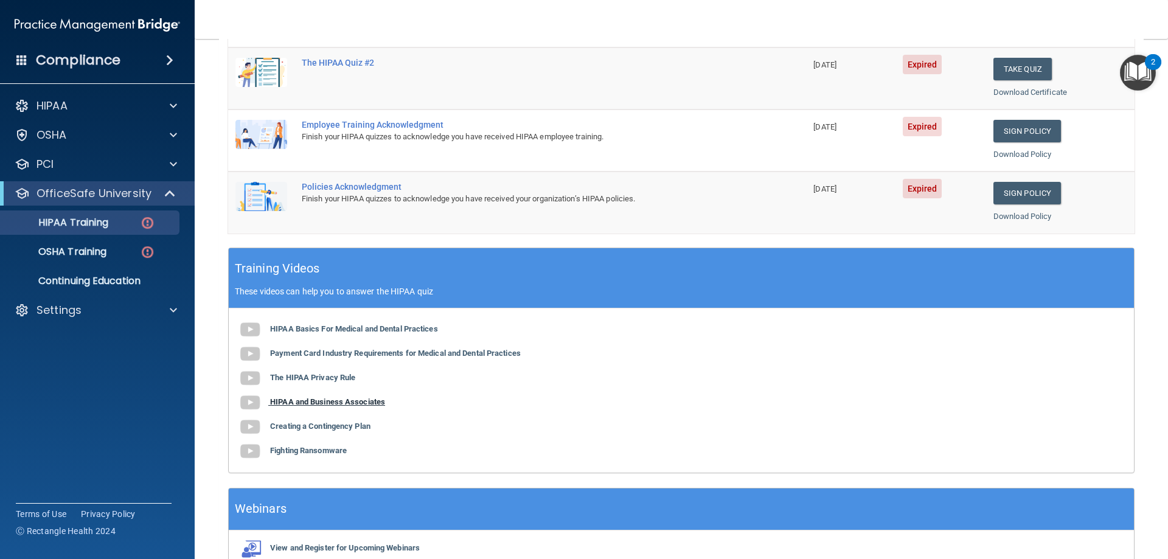
scroll to position [304, 0]
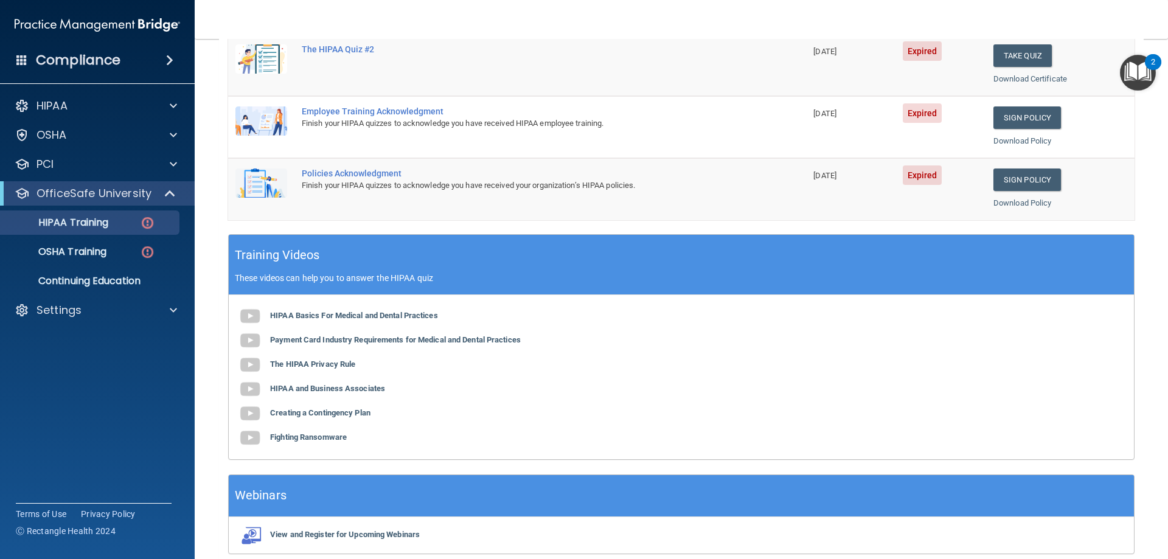
click at [290, 310] on div "HIPAA Basics For Medical and Dental Practices Payment Card Industry Requirement…" at bounding box center [681, 377] width 905 height 164
click at [286, 313] on b "HIPAA Basics For Medical and Dental Practices" at bounding box center [354, 315] width 168 height 9
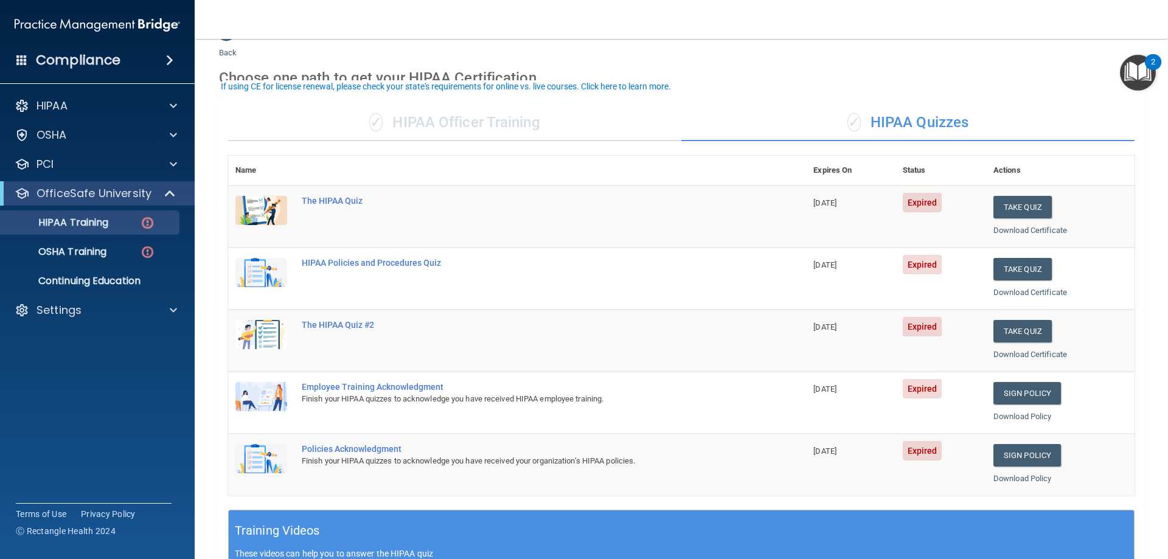
scroll to position [0, 0]
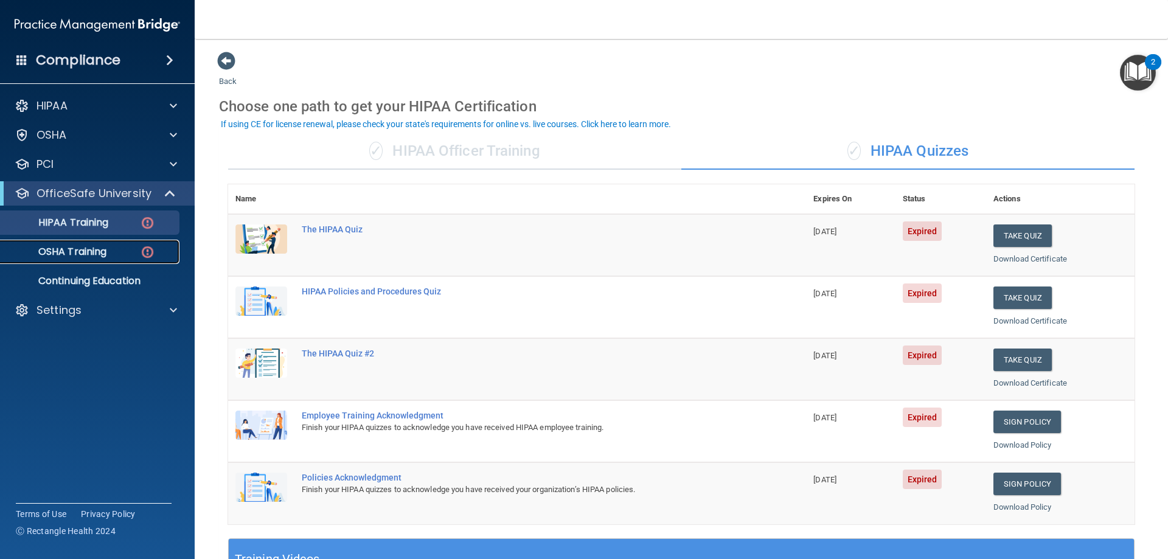
click at [149, 253] on img at bounding box center [147, 252] width 15 height 15
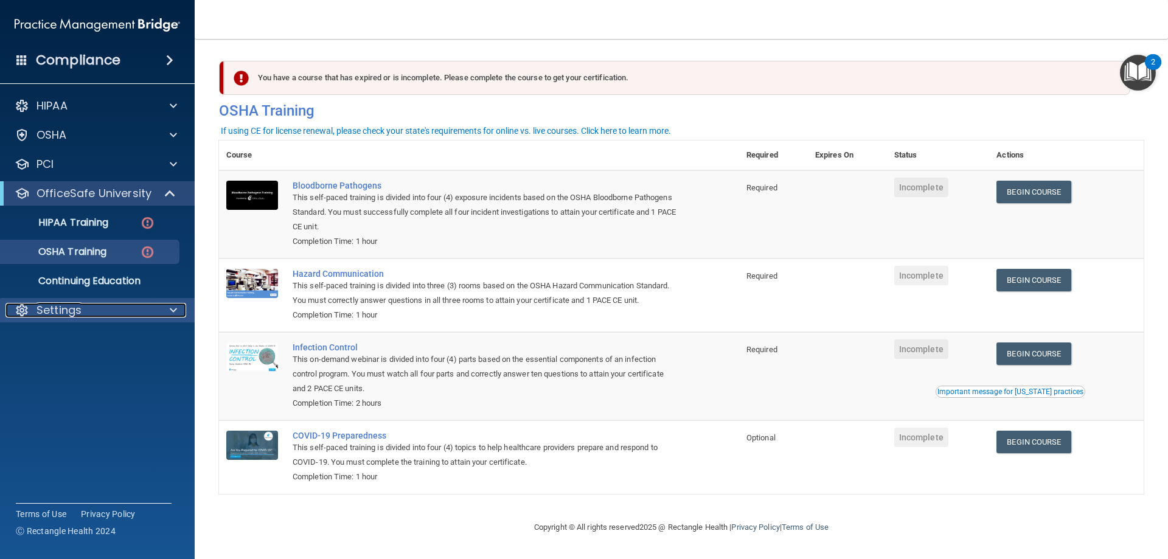
click at [175, 312] on span at bounding box center [173, 310] width 7 height 15
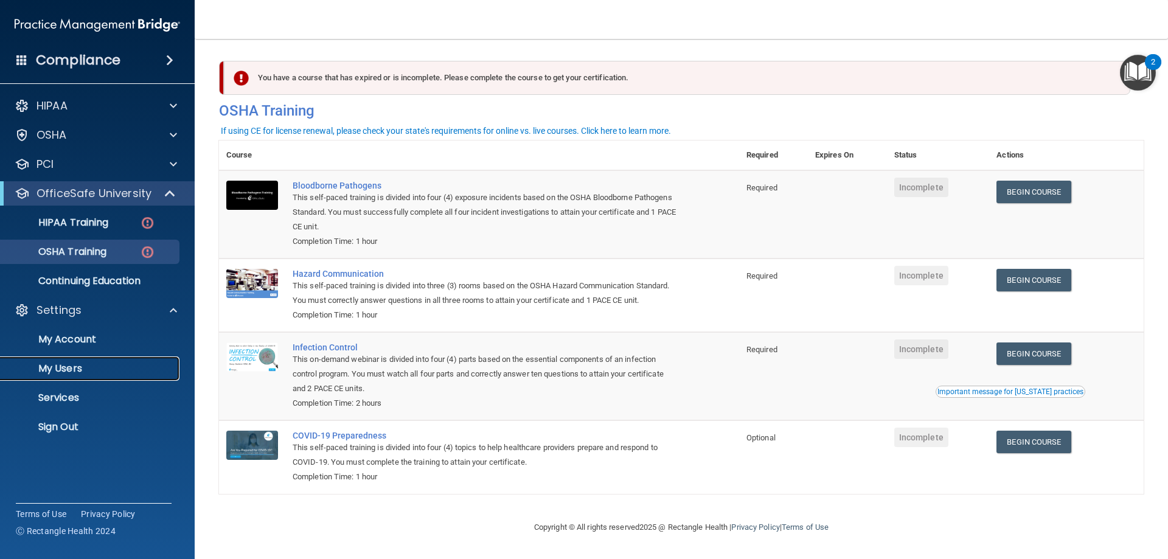
click at [92, 368] on p "My Users" at bounding box center [91, 369] width 166 height 12
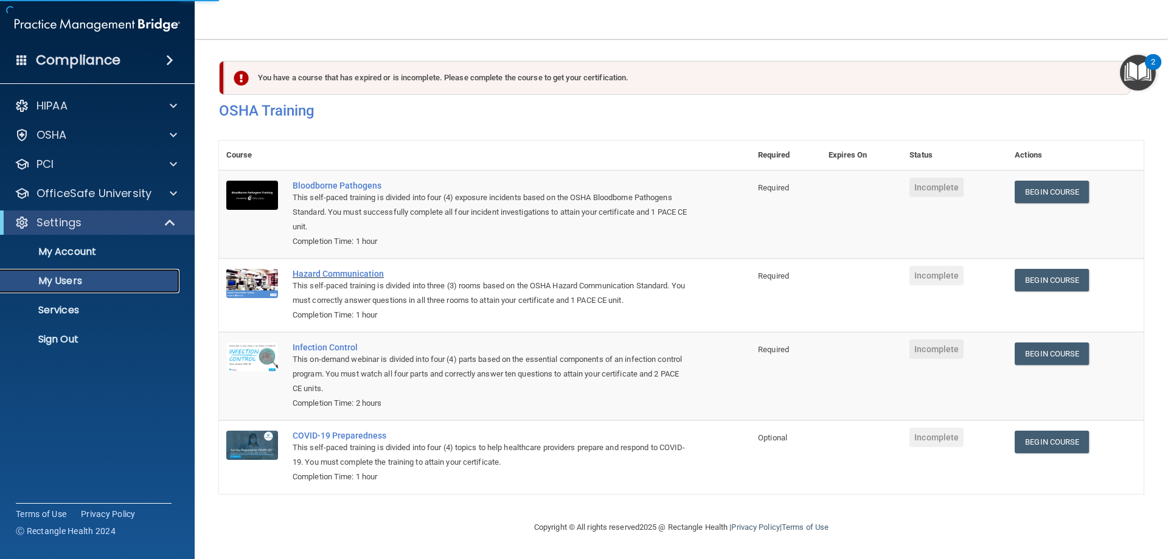
select select "20"
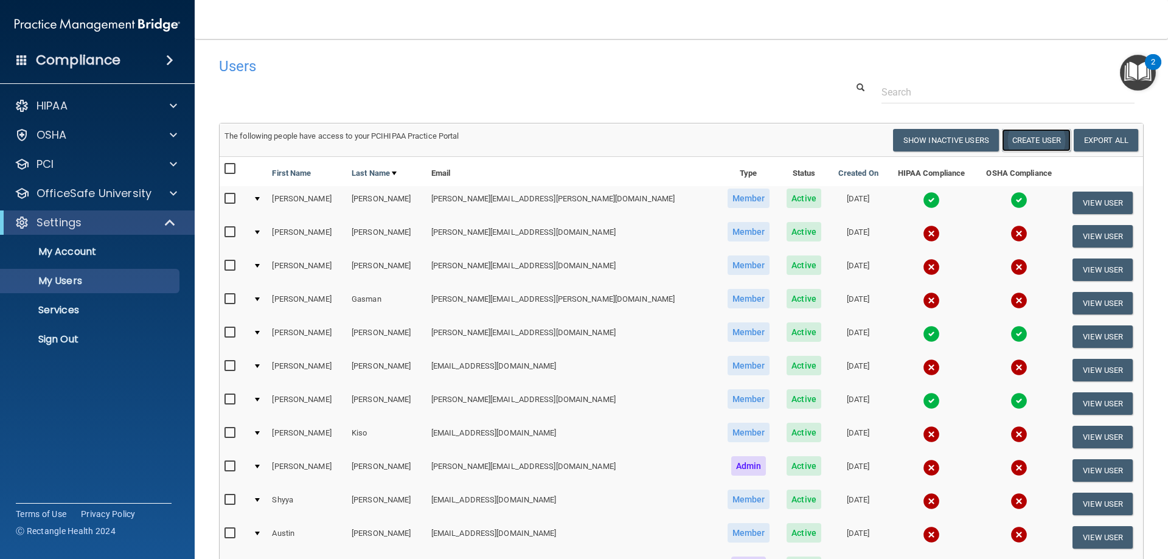
click at [1018, 140] on button "Create User" at bounding box center [1036, 140] width 69 height 23
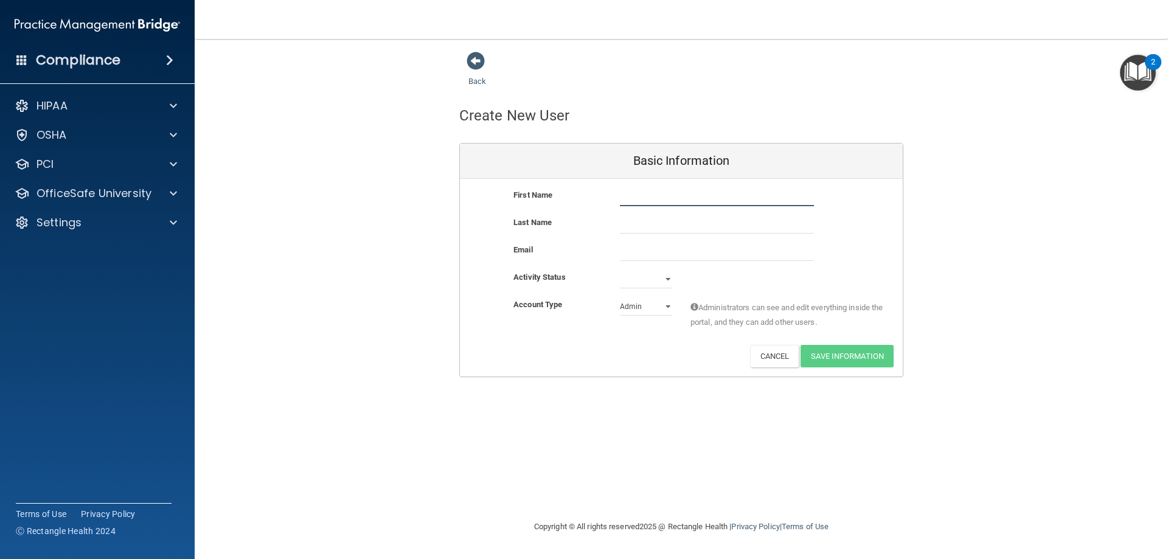
click at [715, 200] on input "text" at bounding box center [717, 197] width 194 height 18
type input "[PERSON_NAME]"
type input "Merrell"
click at [582, 255] on div "Email" at bounding box center [557, 250] width 106 height 15
click at [636, 248] on input "email" at bounding box center [717, 252] width 194 height 18
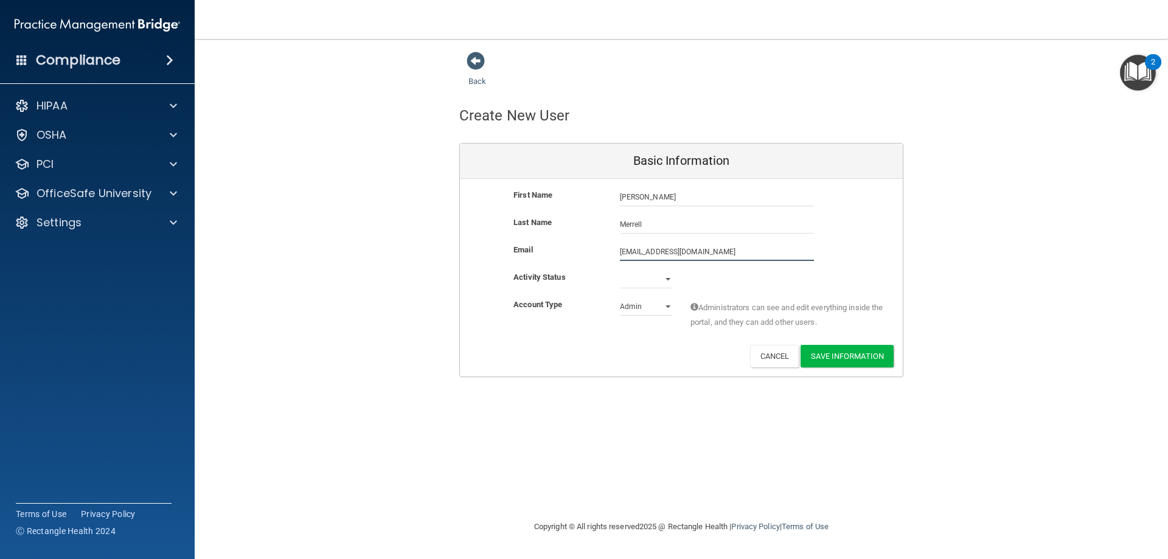
click at [636, 248] on input "[EMAIL_ADDRESS][DOMAIN_NAME]" at bounding box center [717, 252] width 194 height 18
type input "[EMAIL_ADDRESS][DOMAIN_NAME]"
click at [597, 317] on div "Account Type Practice Admin Admin Member Financial Institution Business Associa…" at bounding box center [681, 316] width 443 height 38
click at [670, 274] on select "Active Inactive" at bounding box center [646, 279] width 52 height 18
select select "active"
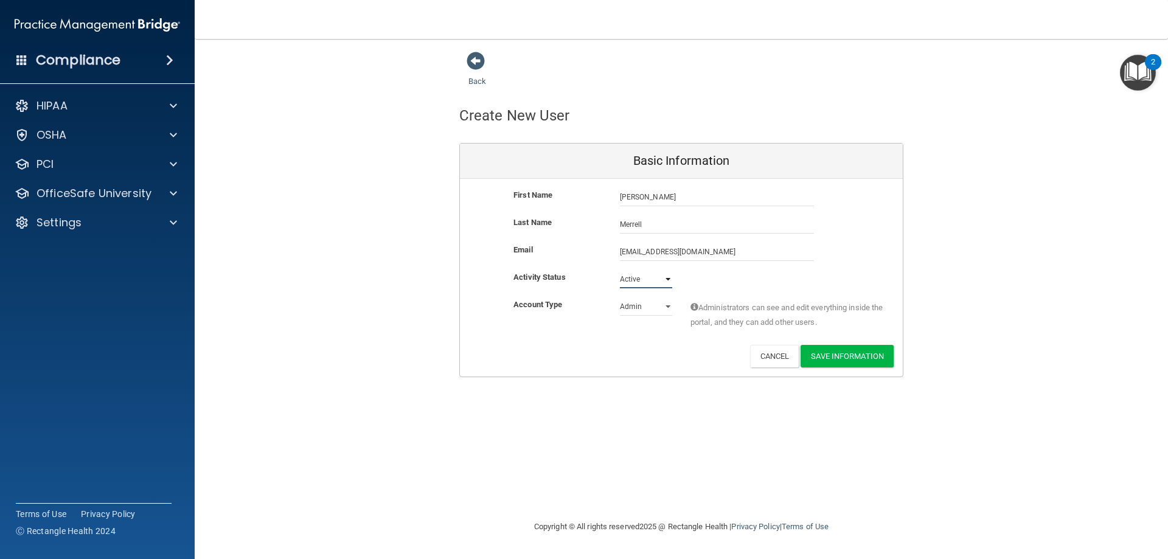
click at [620, 270] on select "Active Inactive" at bounding box center [646, 279] width 52 height 18
click at [660, 313] on select "Admin Member" at bounding box center [646, 306] width 52 height 18
select select "practice_member"
click at [620, 297] on select "Admin Member" at bounding box center [646, 306] width 52 height 18
click at [846, 358] on button "Save Information" at bounding box center [847, 356] width 93 height 23
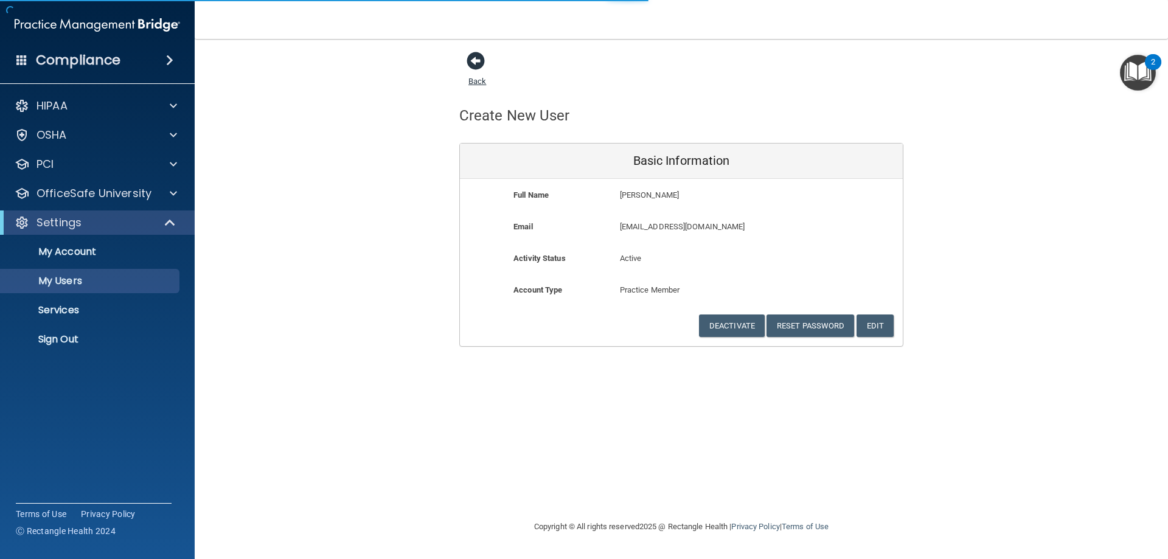
click at [475, 62] on span at bounding box center [476, 61] width 18 height 18
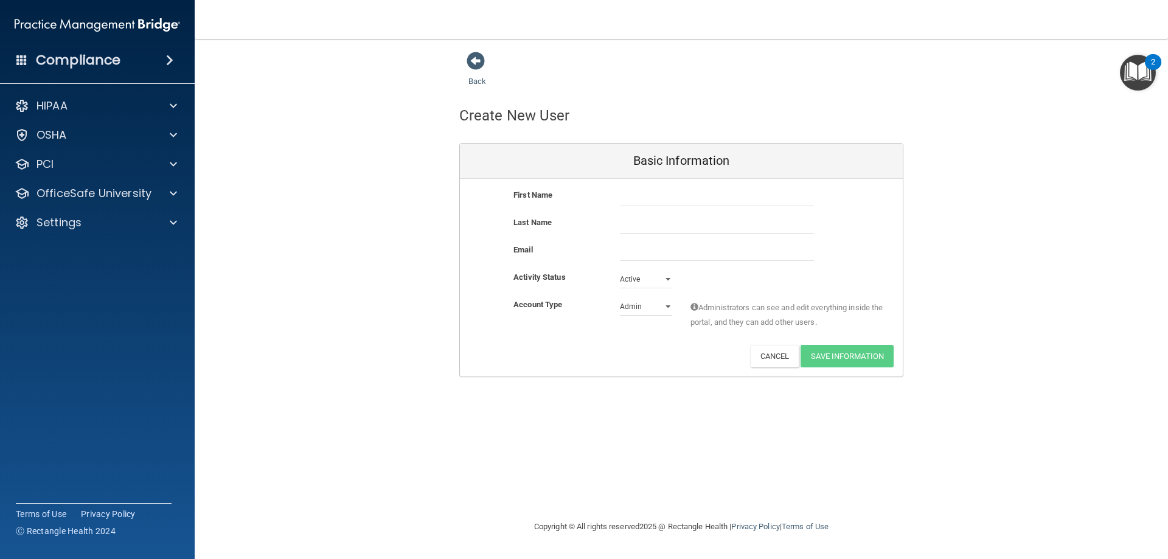
click at [465, 60] on div "Back" at bounding box center [496, 70] width 74 height 38
click at [474, 60] on span at bounding box center [476, 61] width 18 height 18
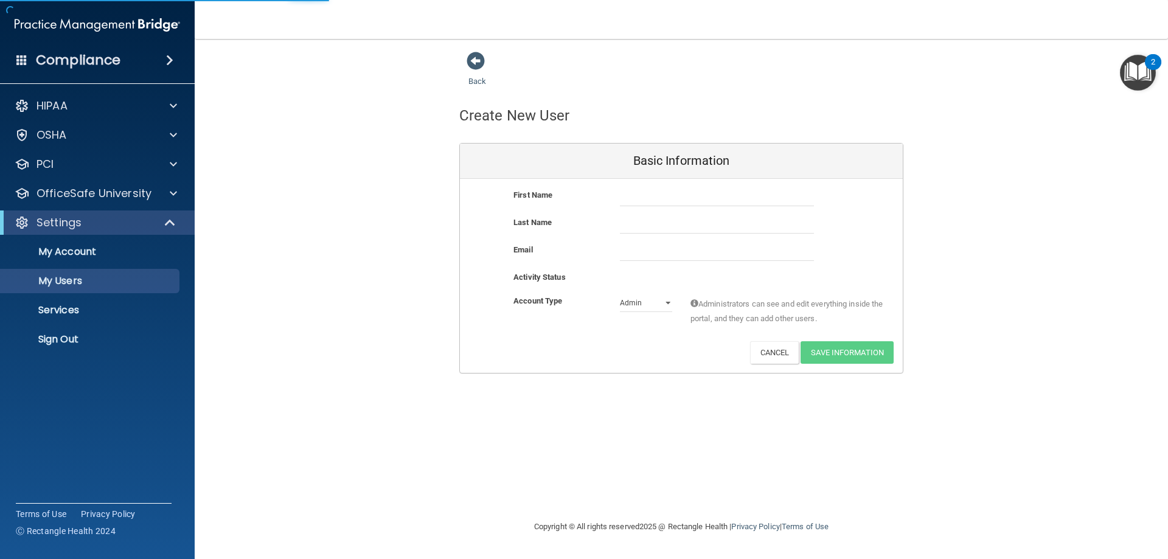
select select "20"
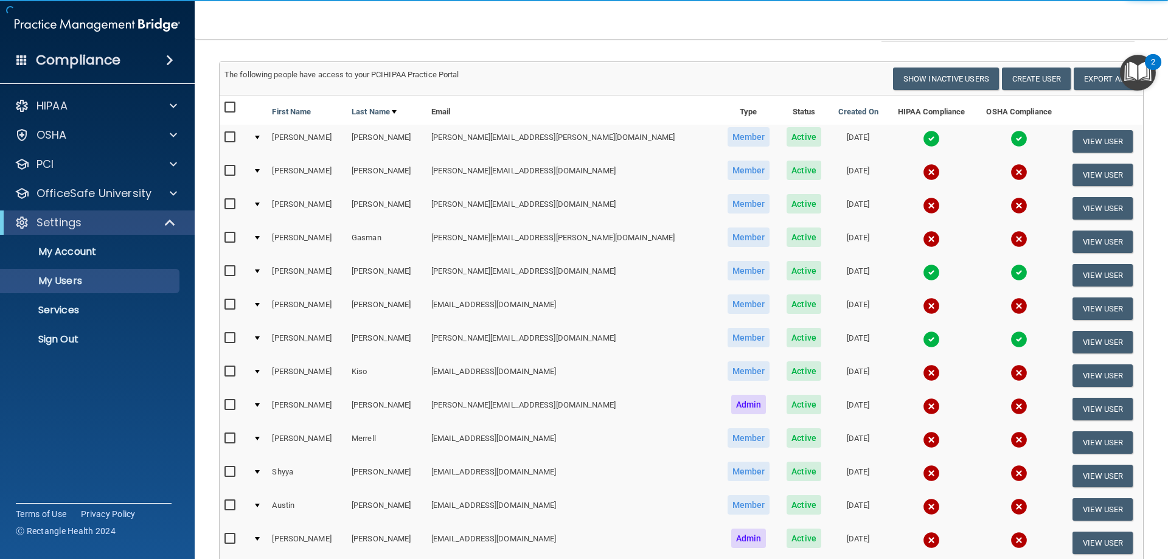
scroll to position [122, 0]
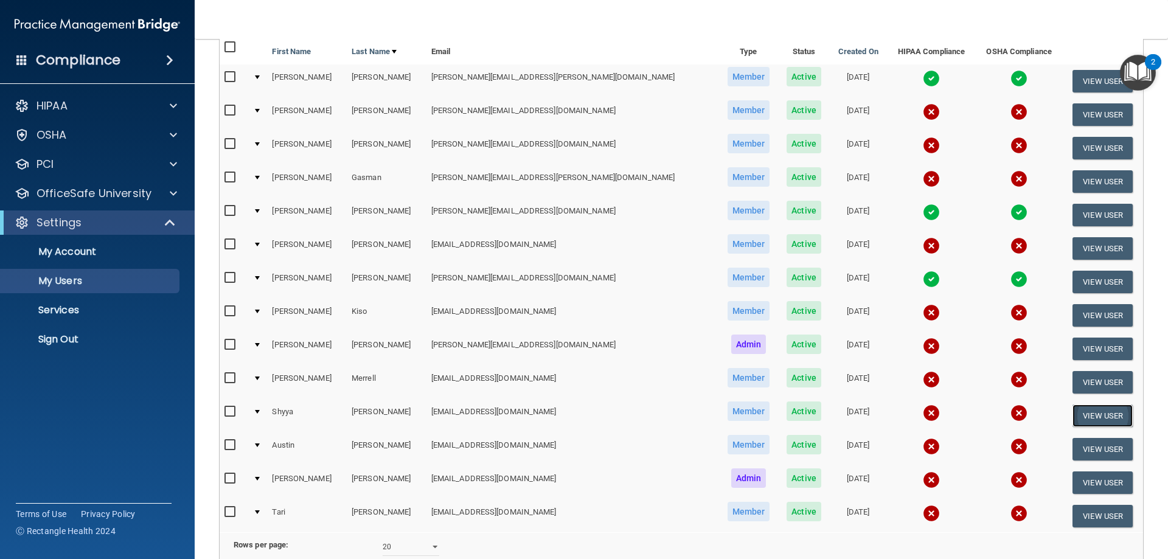
click at [1088, 414] on button "View User" at bounding box center [1103, 416] width 60 height 23
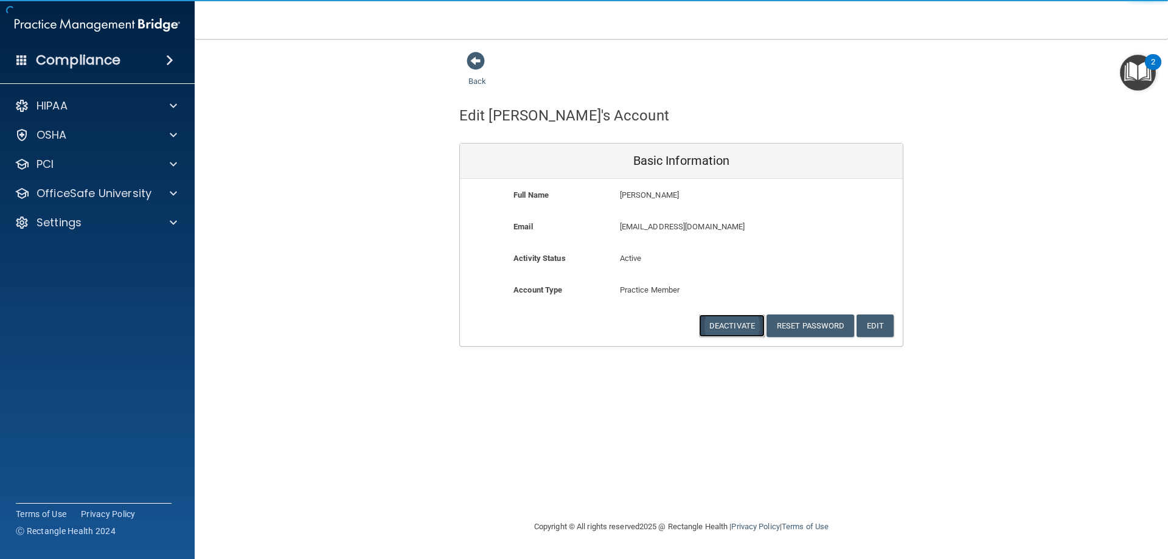
click at [725, 330] on button "Deactivate" at bounding box center [732, 326] width 66 height 23
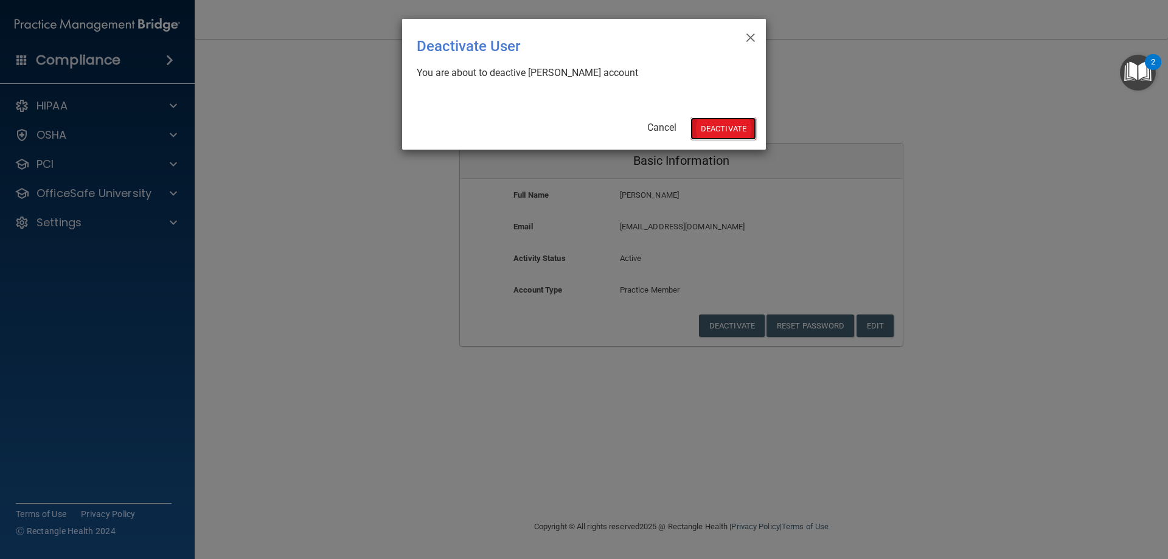
click at [706, 124] on button "Deactivate" at bounding box center [723, 128] width 66 height 23
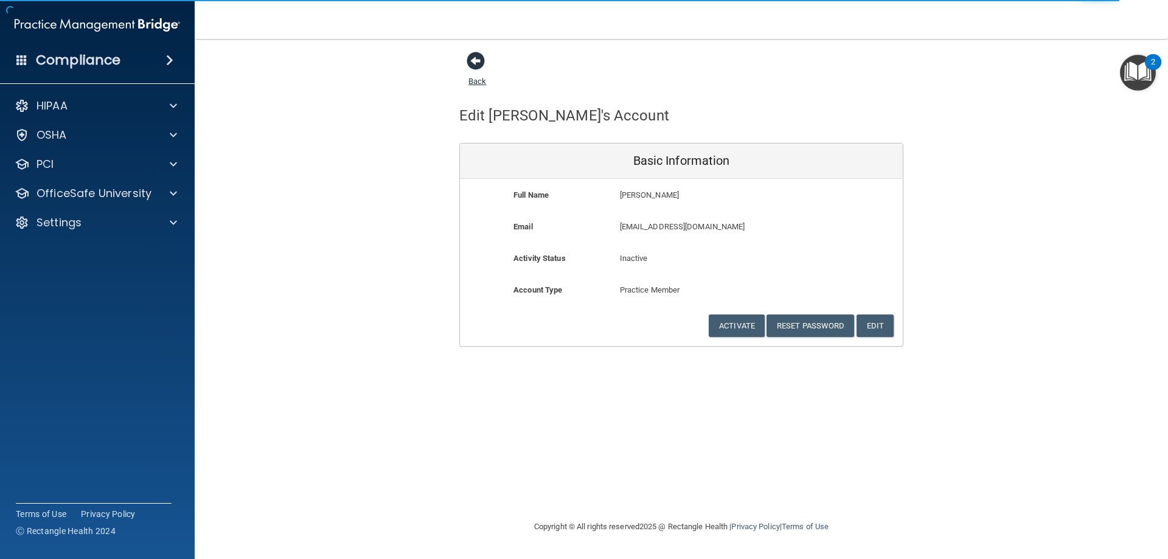
click at [476, 55] on span at bounding box center [476, 61] width 18 height 18
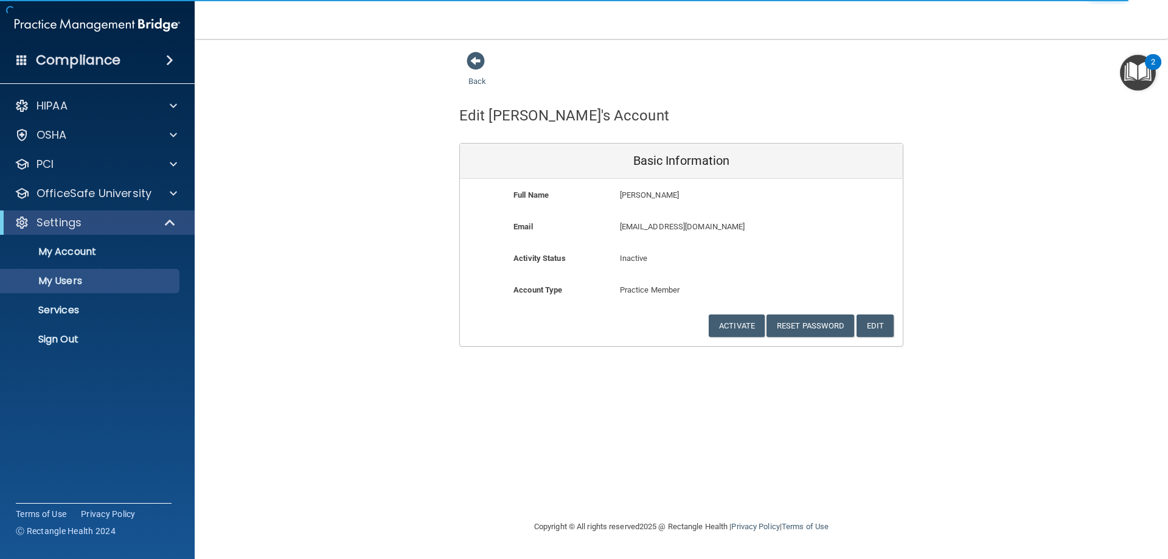
select select "20"
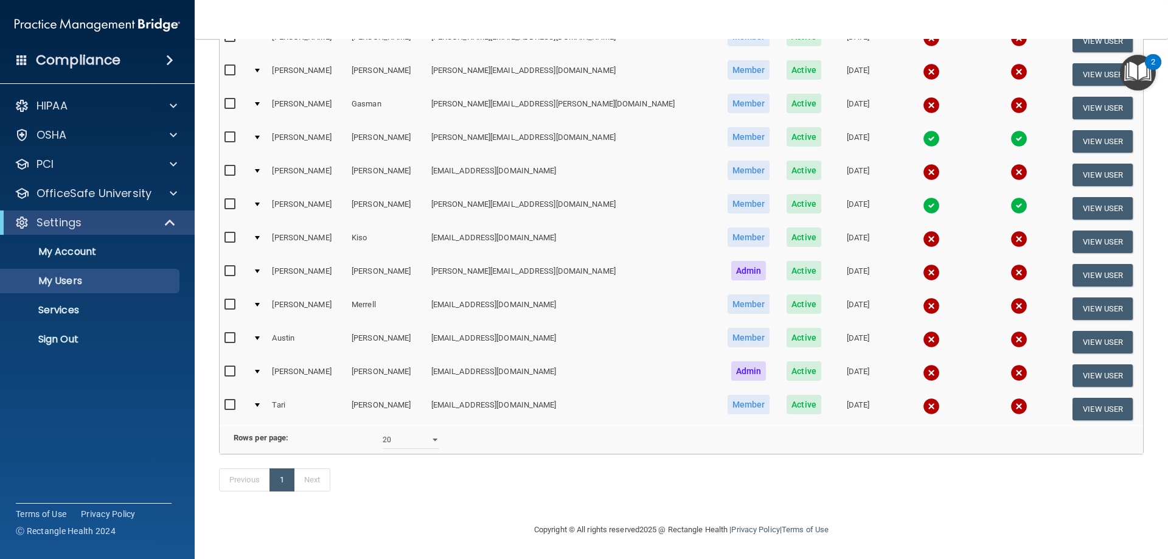
scroll to position [214, 0]
click at [1079, 331] on button "View User" at bounding box center [1103, 342] width 60 height 23
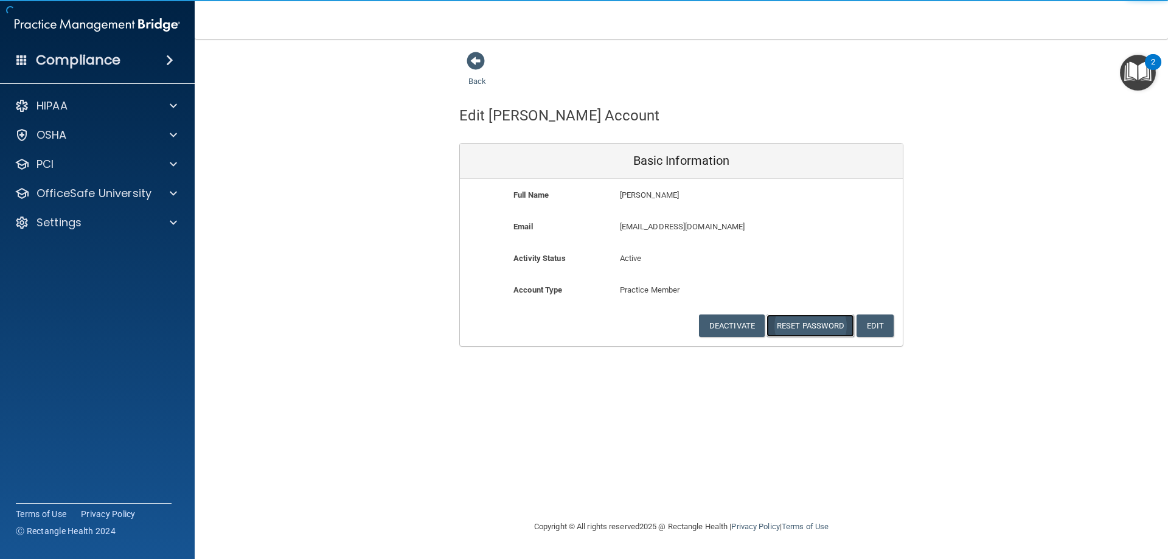
click at [798, 336] on button "Reset Password" at bounding box center [811, 326] width 88 height 23
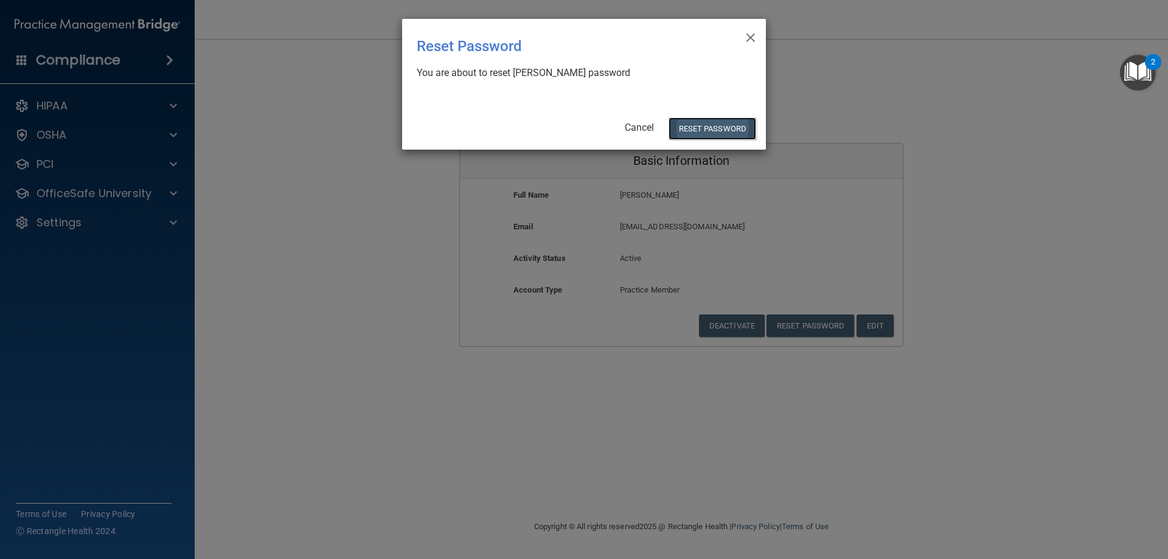
click at [718, 124] on button "Reset Password" at bounding box center [713, 128] width 88 height 23
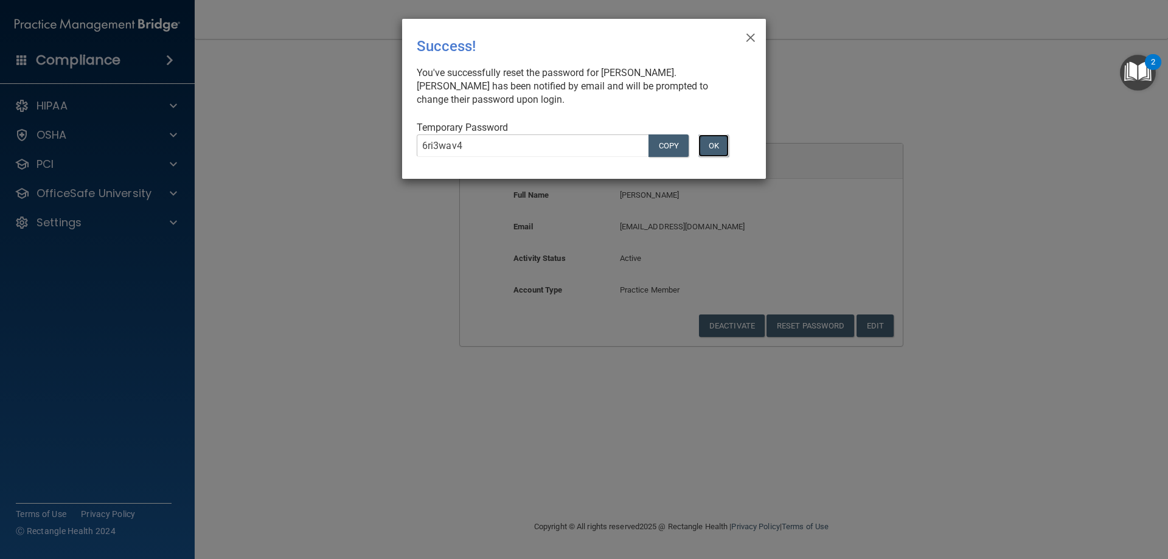
click at [714, 146] on button "OK" at bounding box center [713, 145] width 30 height 23
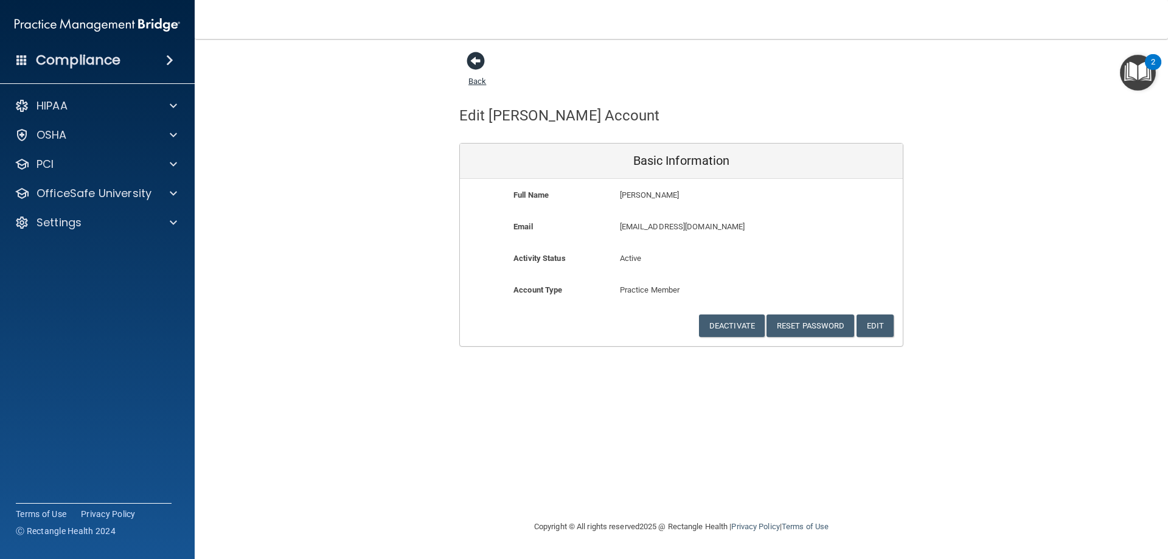
click at [473, 61] on span at bounding box center [476, 61] width 18 height 18
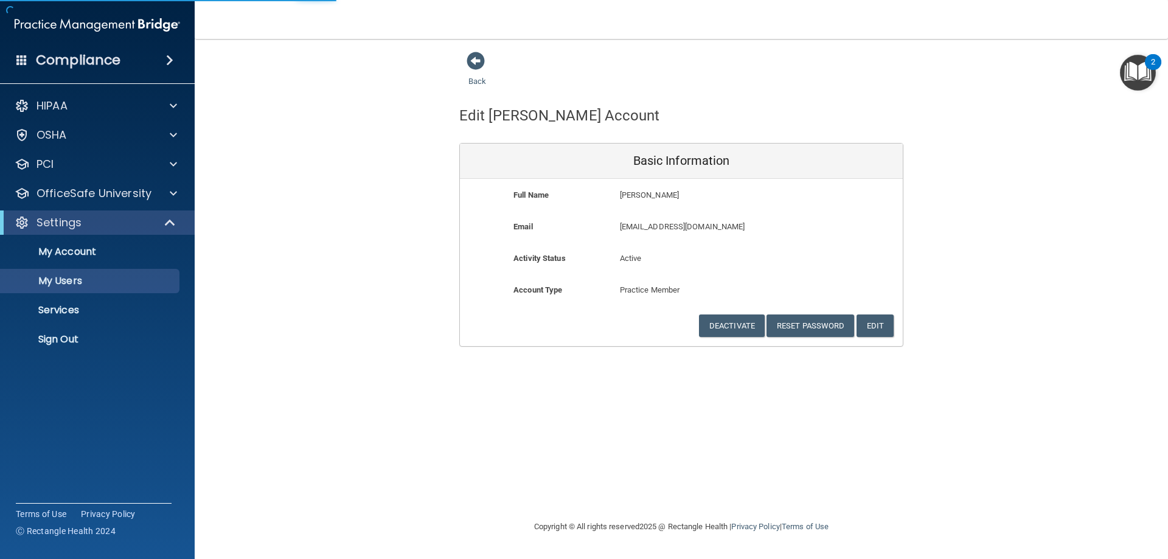
select select "20"
